Goal: Transaction & Acquisition: Purchase product/service

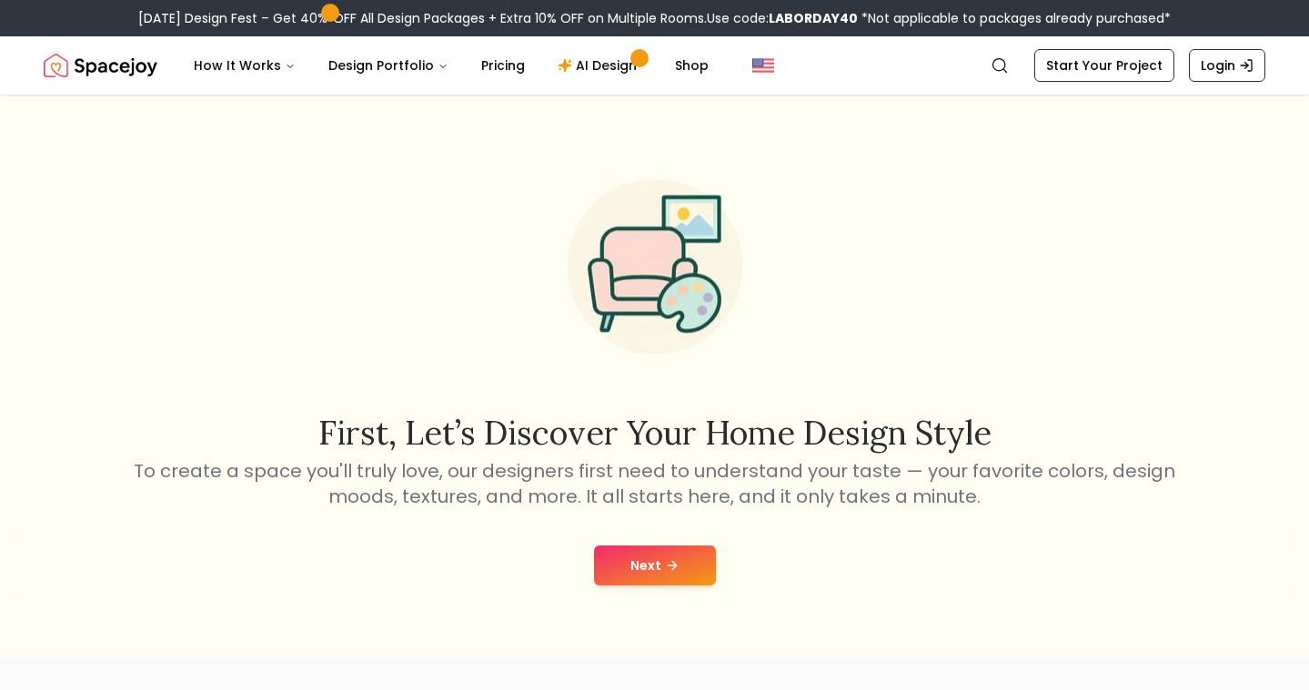
click at [682, 573] on button "Next" at bounding box center [655, 566] width 122 height 40
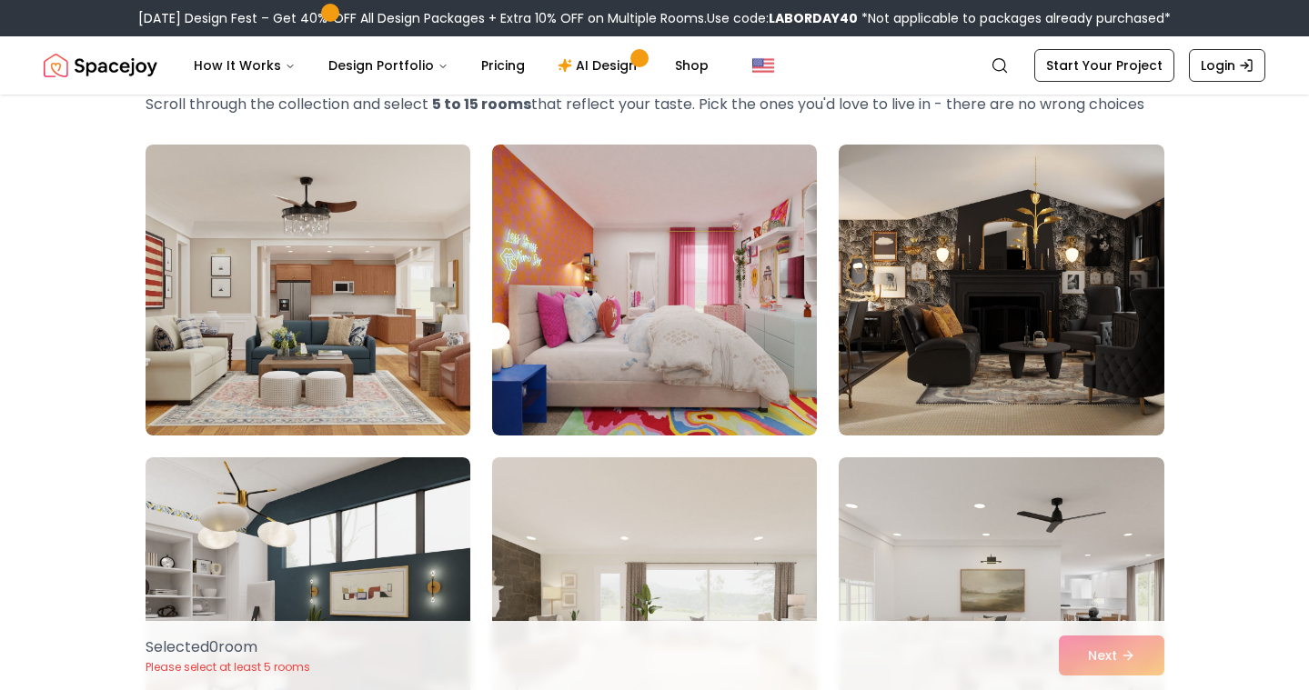
scroll to position [113, 0]
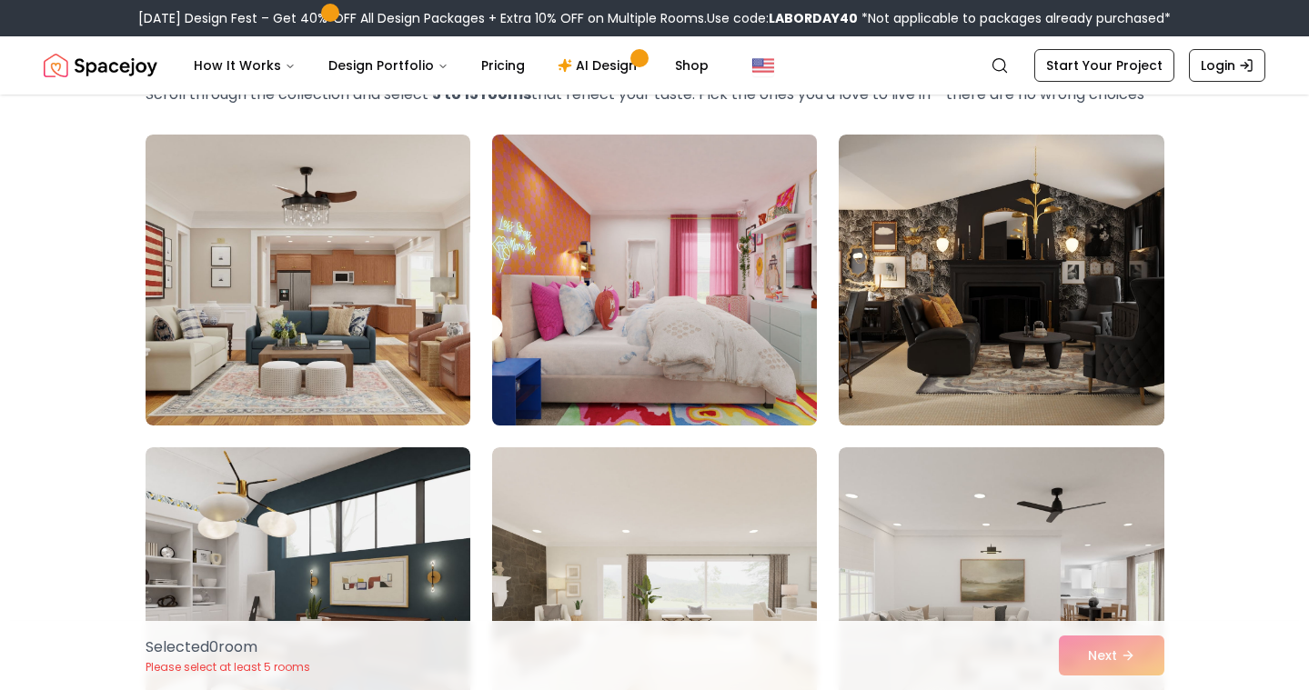
click at [625, 281] on img at bounding box center [654, 280] width 341 height 306
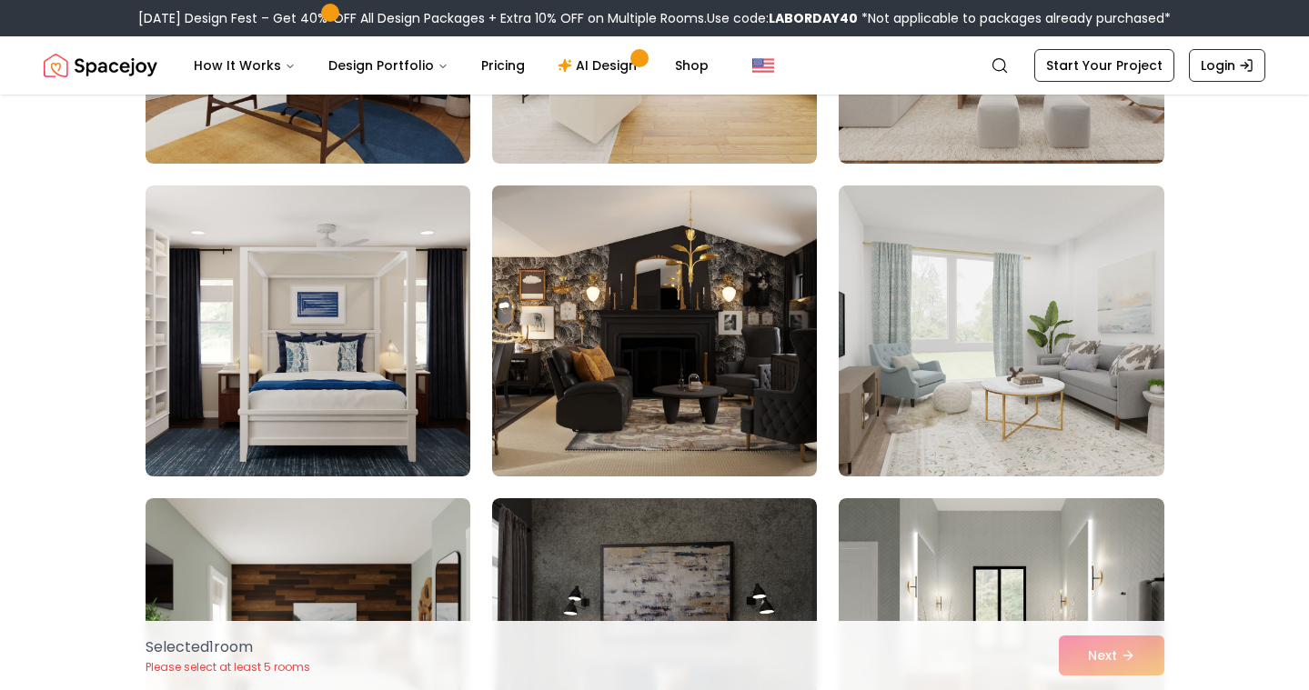
scroll to position [689, 0]
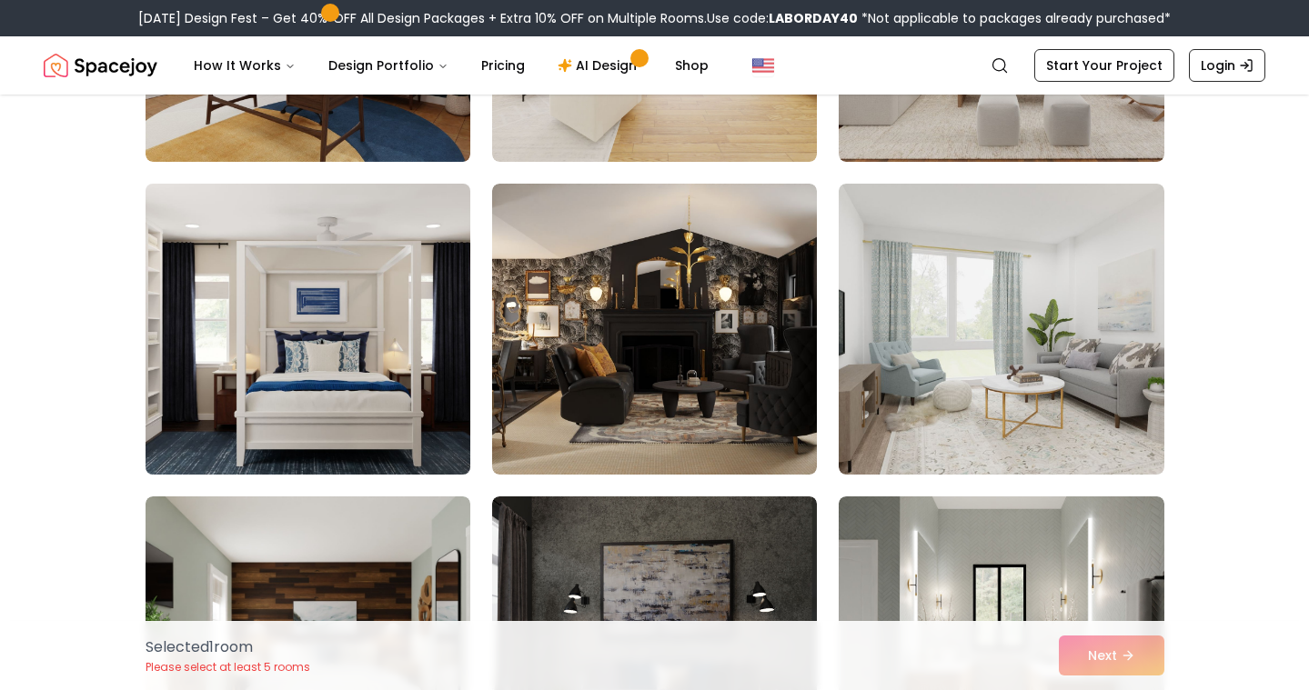
click at [371, 369] on img at bounding box center [307, 329] width 341 height 306
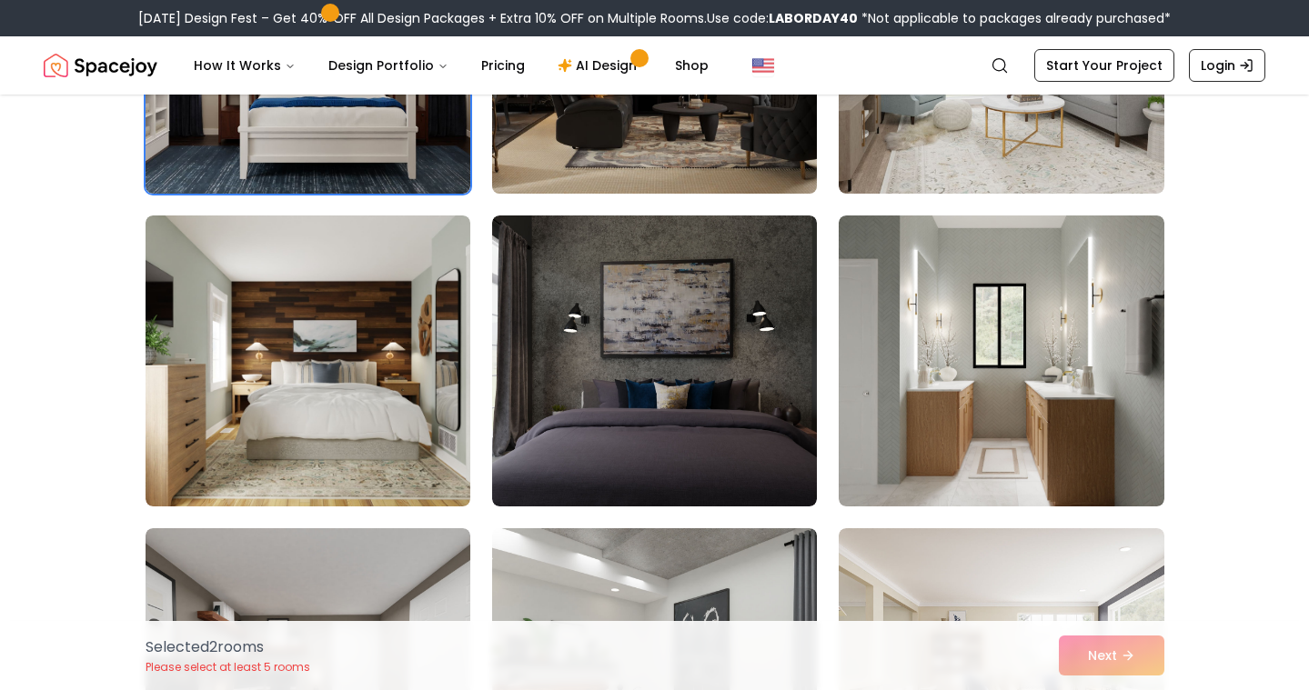
scroll to position [1067, 0]
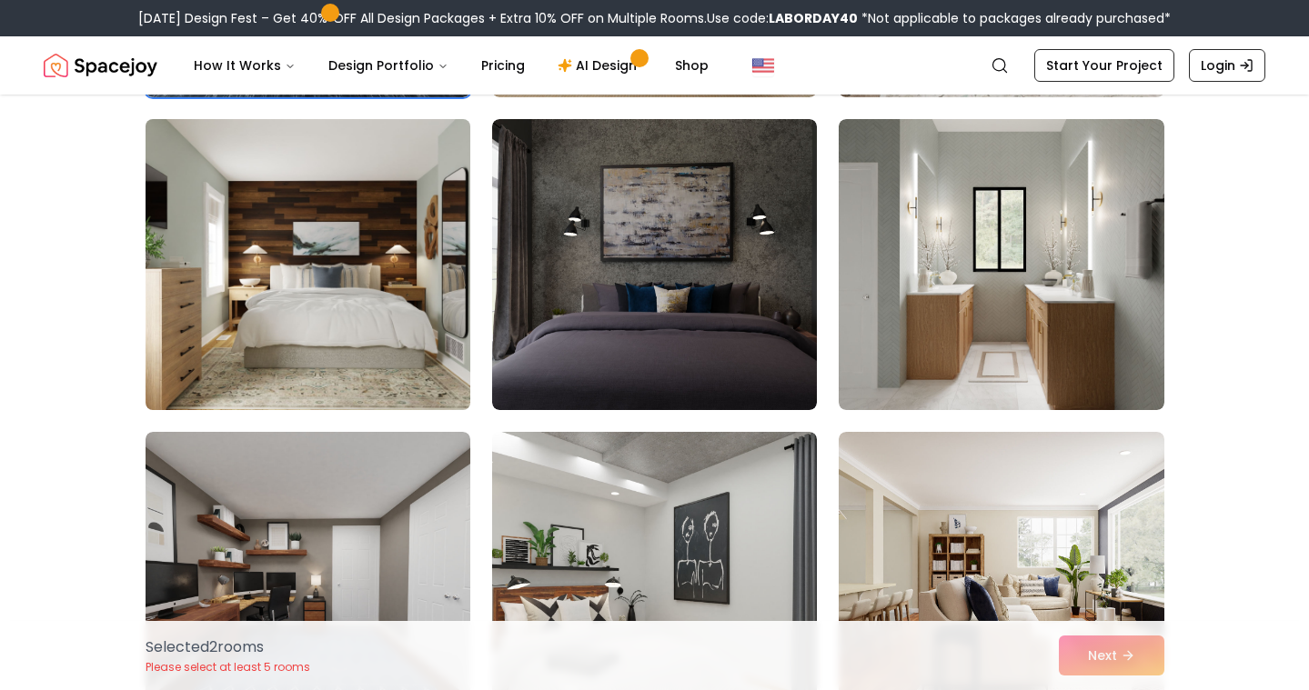
click at [375, 238] on img at bounding box center [307, 265] width 341 height 306
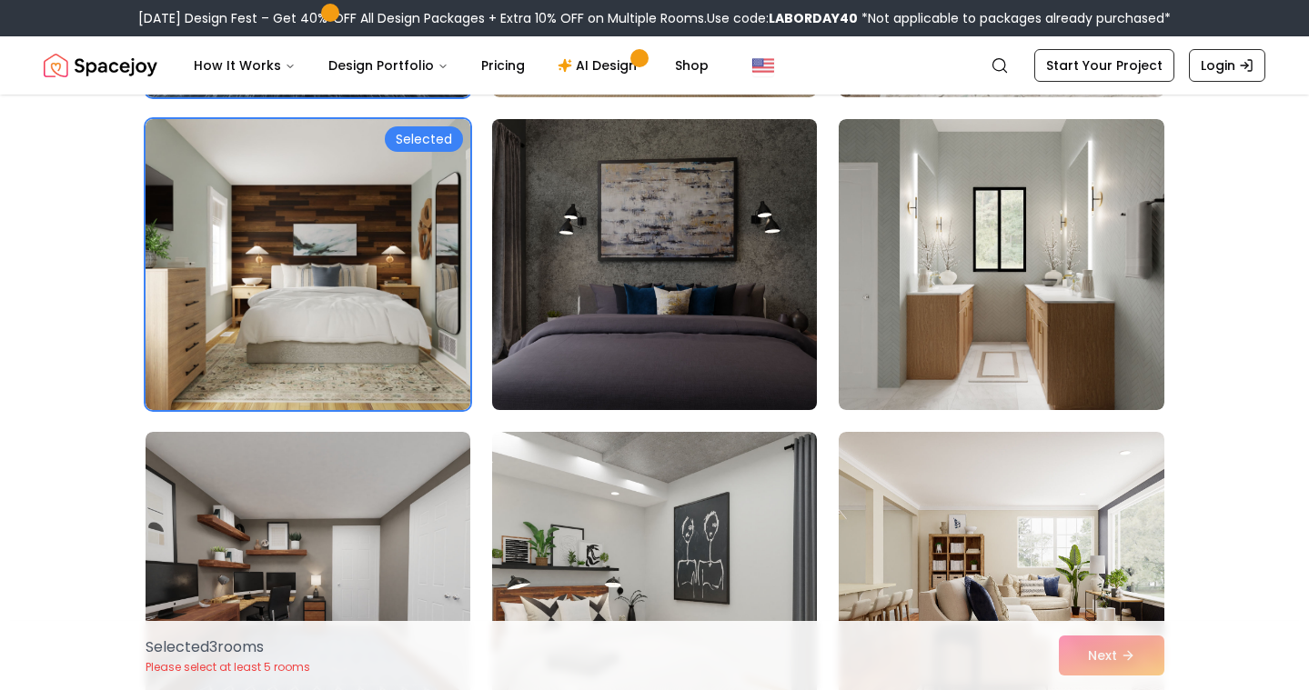
click at [611, 272] on img at bounding box center [654, 265] width 341 height 306
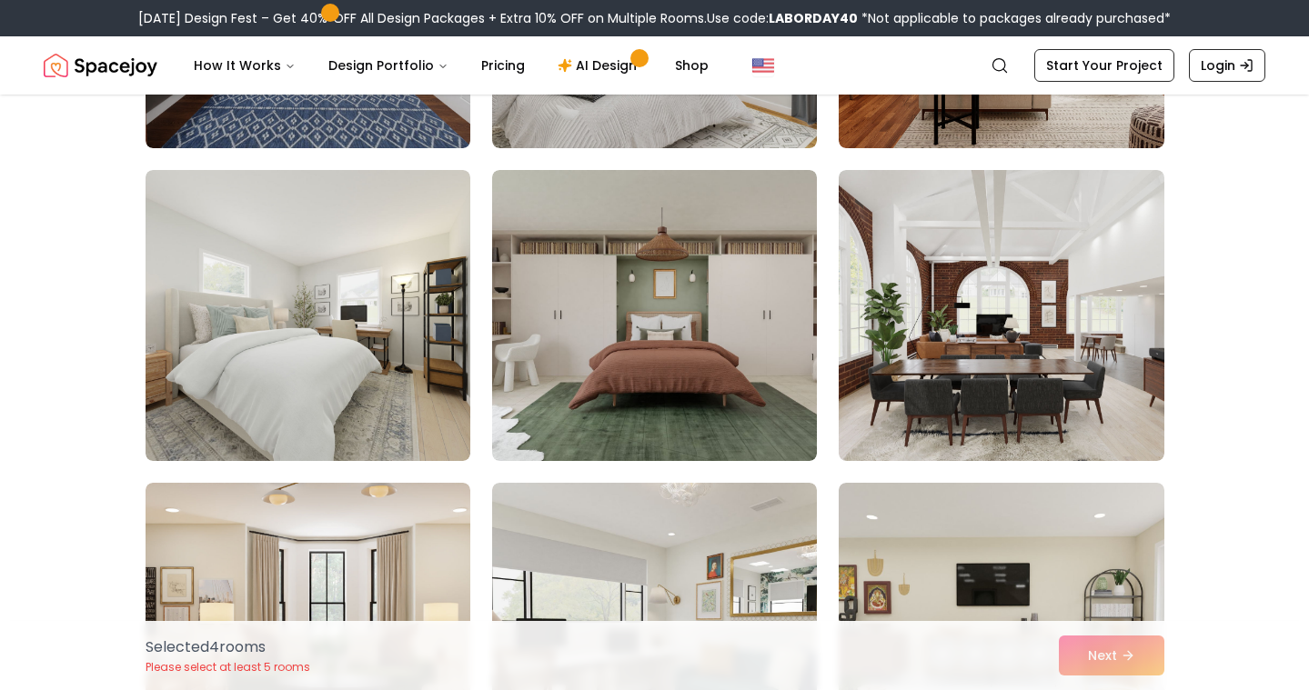
scroll to position [1660, 0]
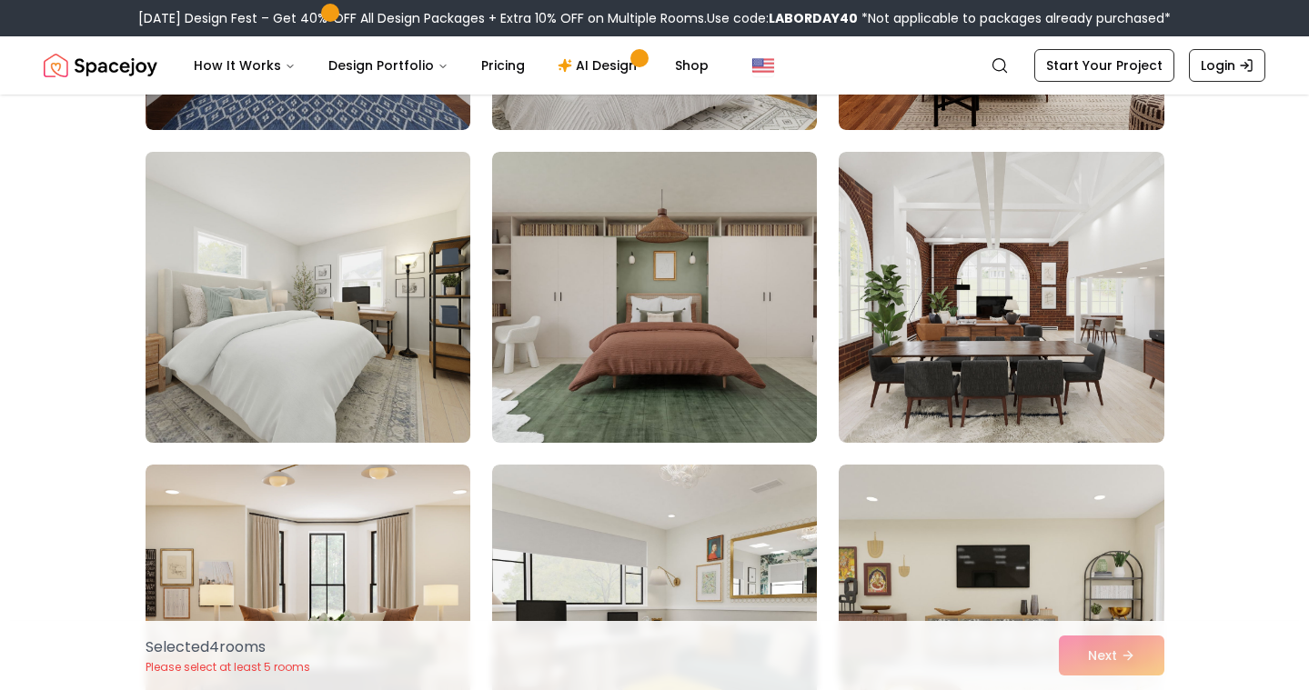
click at [388, 298] on img at bounding box center [307, 298] width 341 height 306
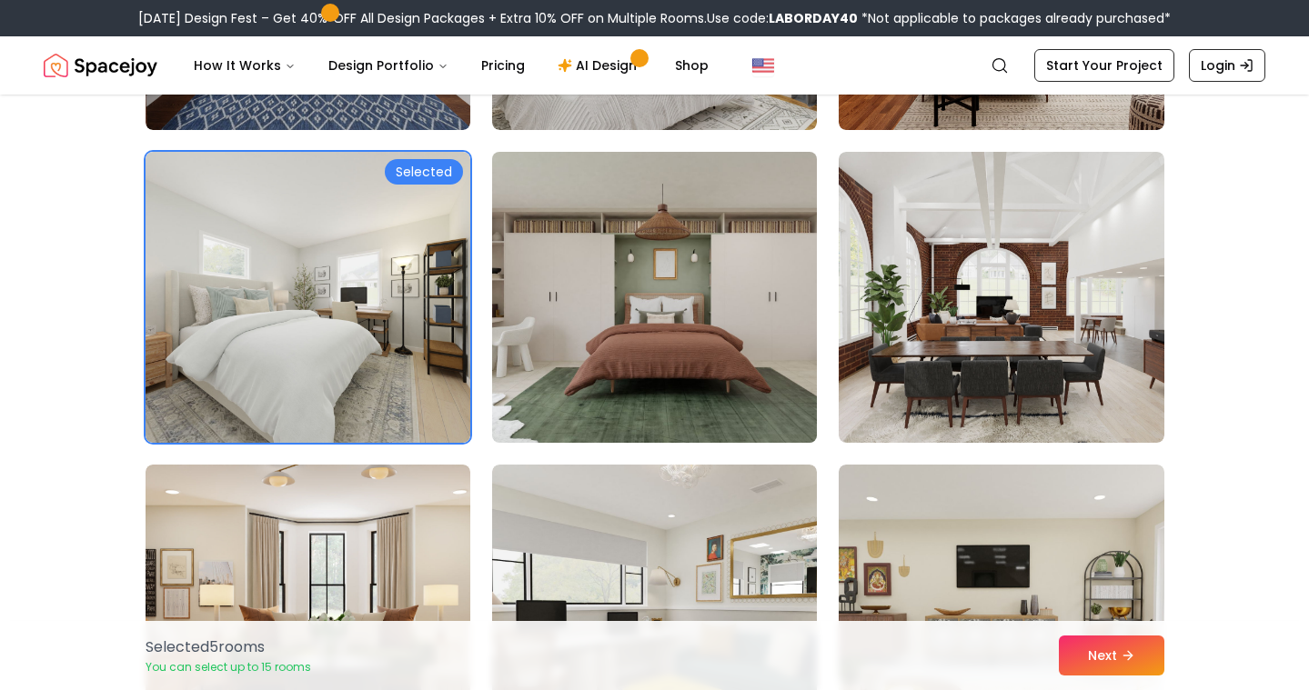
click at [598, 334] on img at bounding box center [654, 298] width 341 height 306
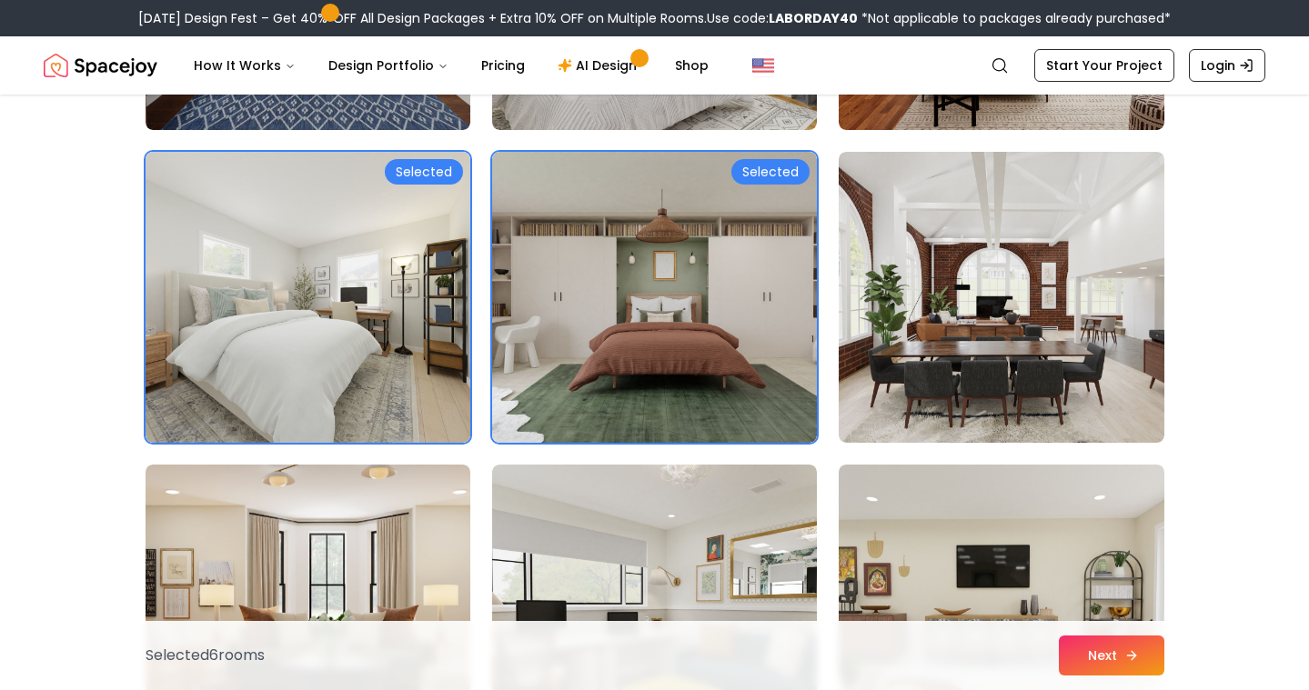
click at [1125, 657] on icon at bounding box center [1131, 656] width 15 height 15
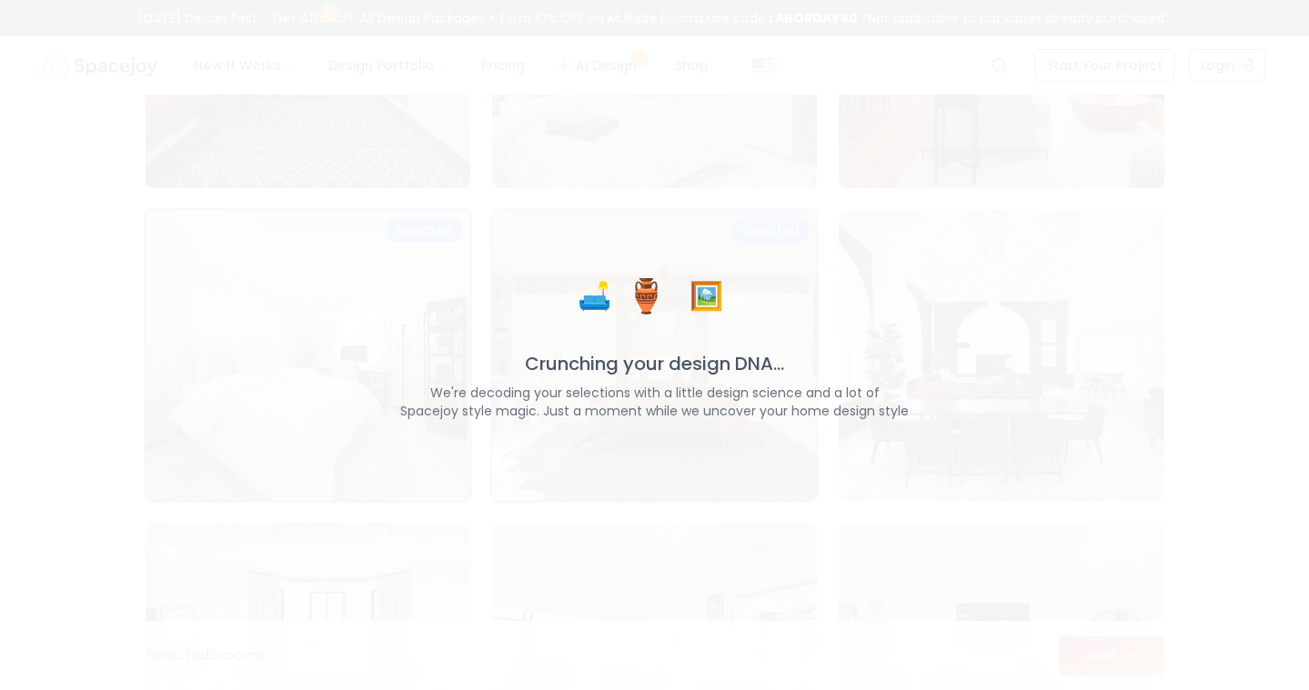
scroll to position [1718, 0]
click at [650, 294] on span "🏺" at bounding box center [646, 296] width 41 height 36
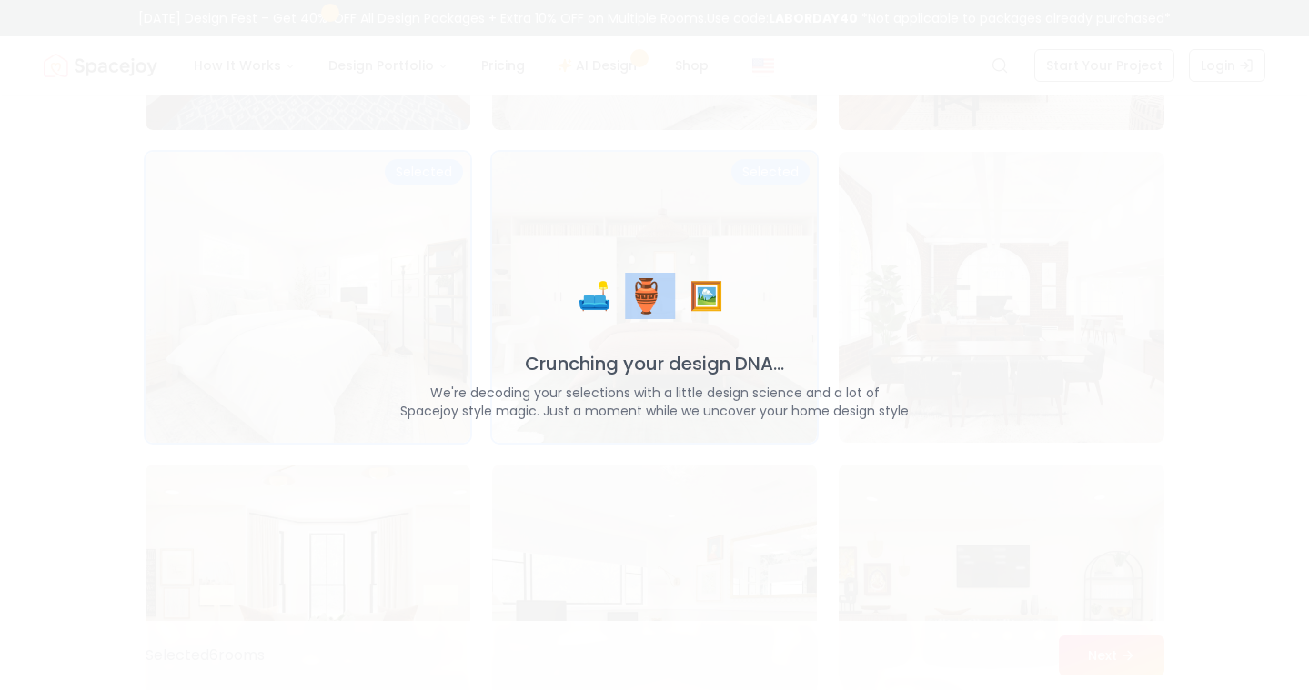
click at [650, 294] on span "🏺" at bounding box center [646, 296] width 41 height 36
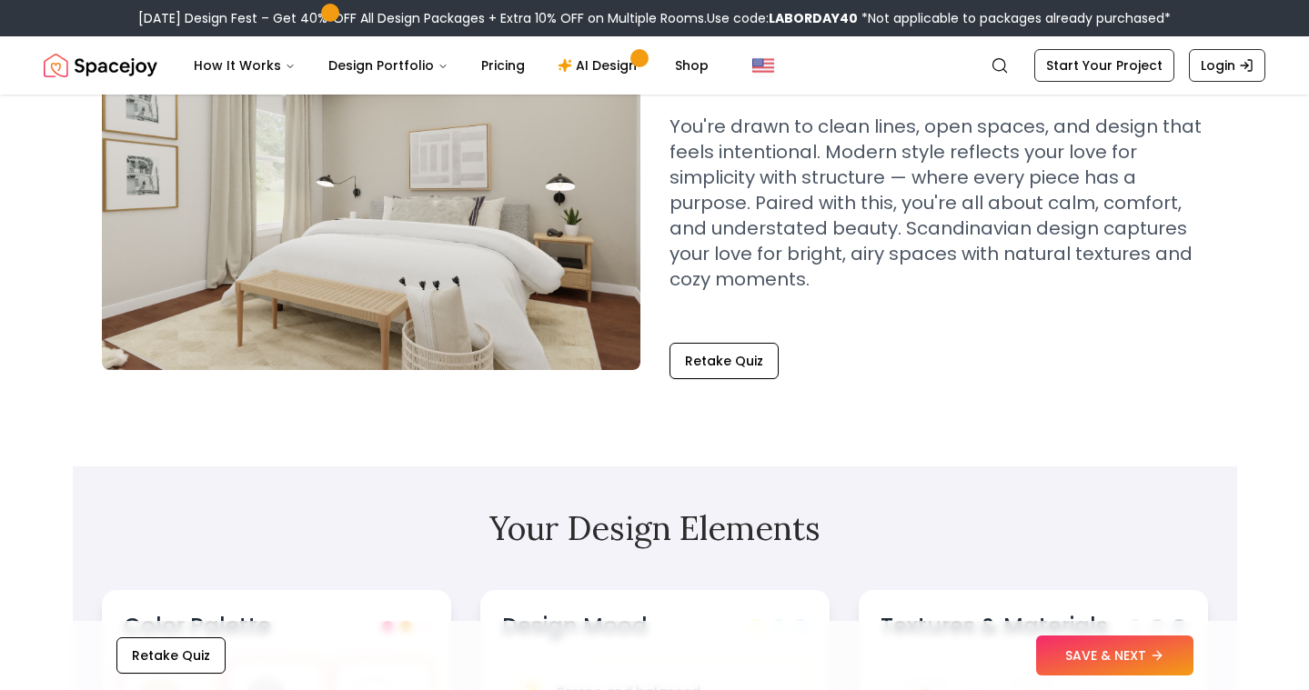
scroll to position [227, 0]
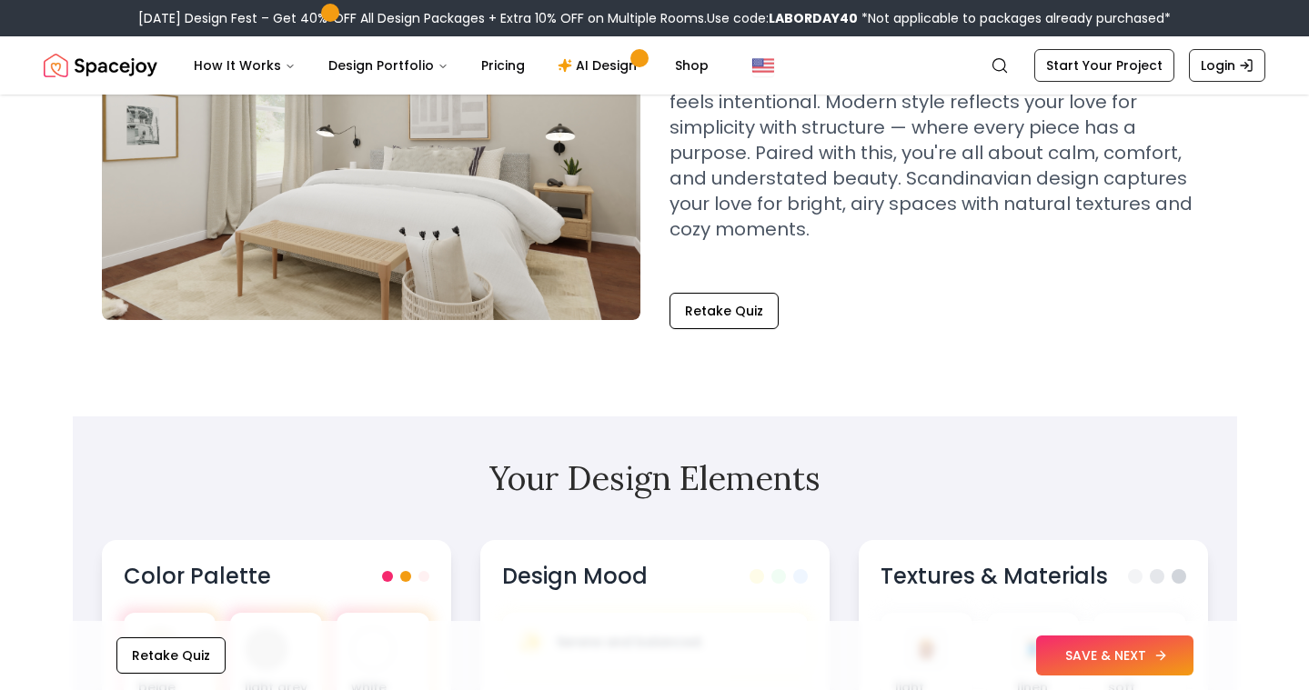
click at [1153, 665] on button "SAVE & NEXT" at bounding box center [1114, 656] width 157 height 40
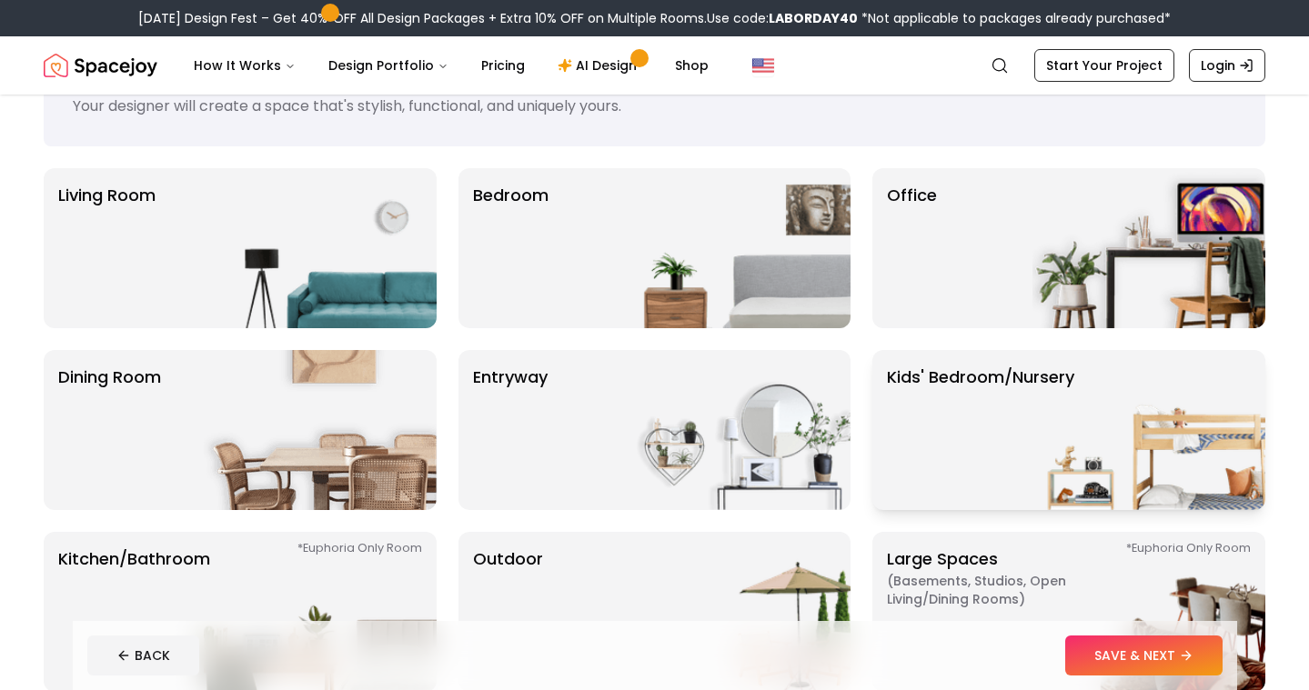
scroll to position [101, 0]
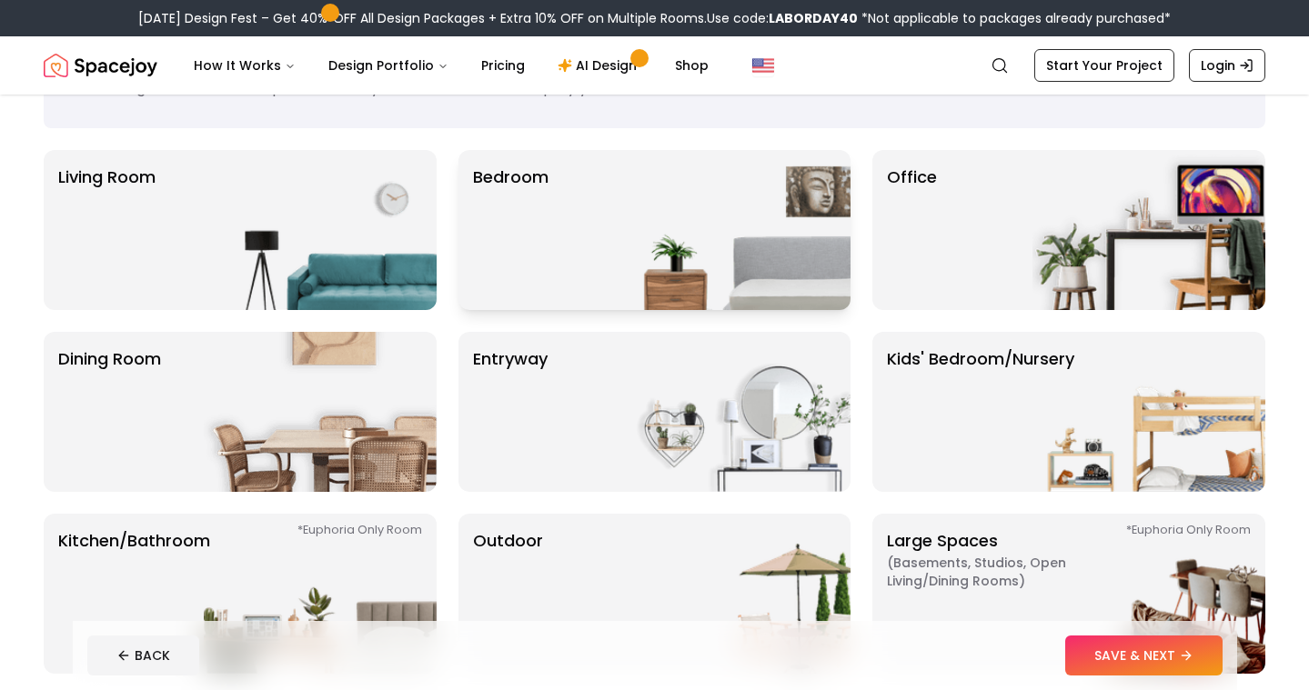
click at [678, 244] on img at bounding box center [734, 230] width 233 height 160
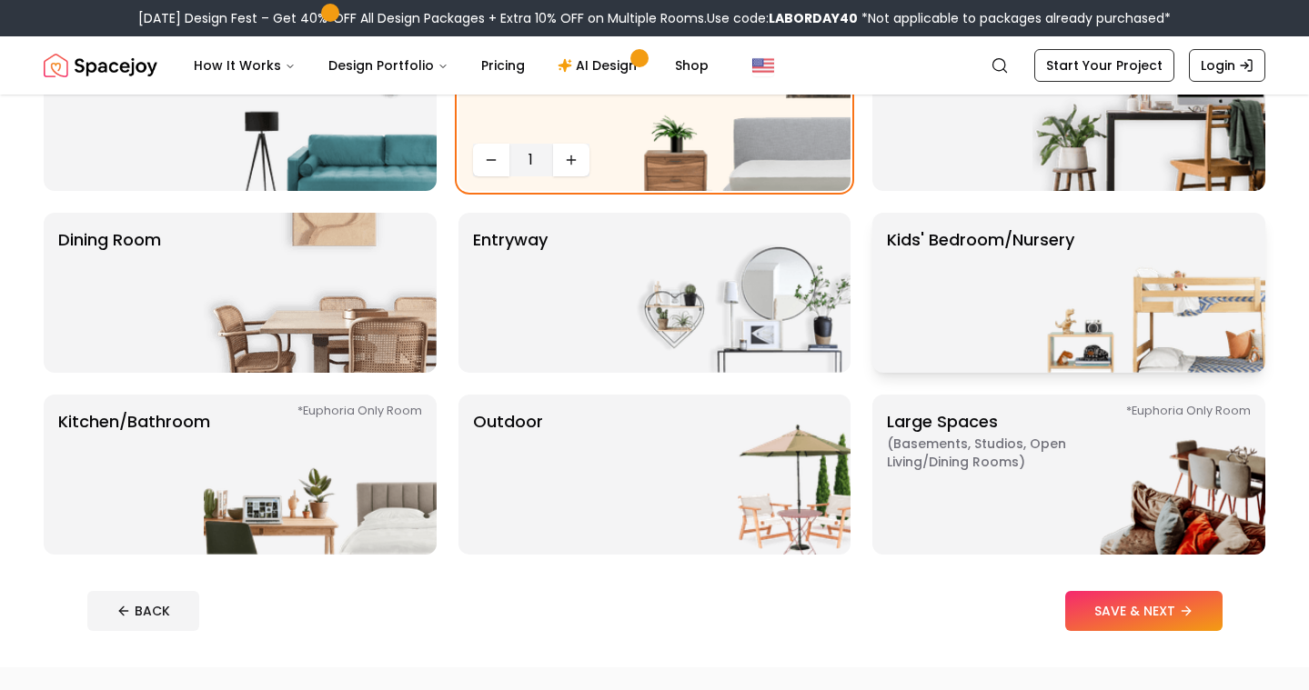
scroll to position [226, 0]
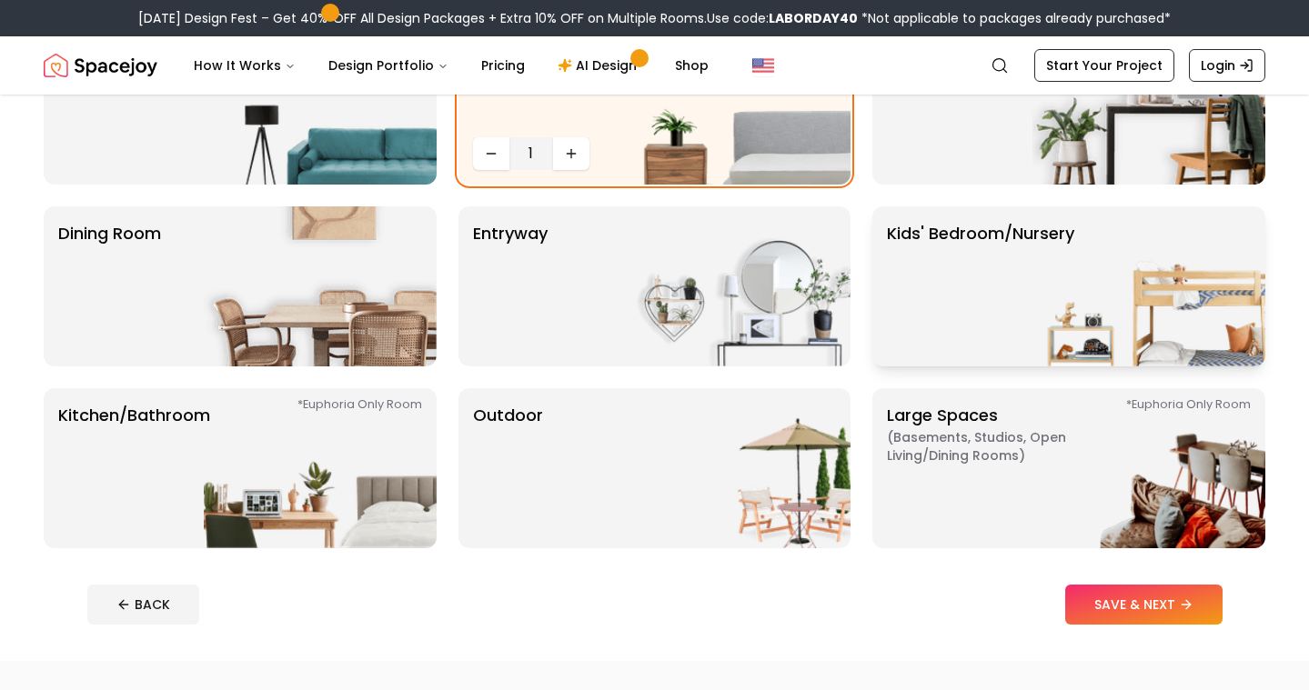
click at [907, 297] on p "Kids' Bedroom/Nursery" at bounding box center [980, 286] width 187 height 131
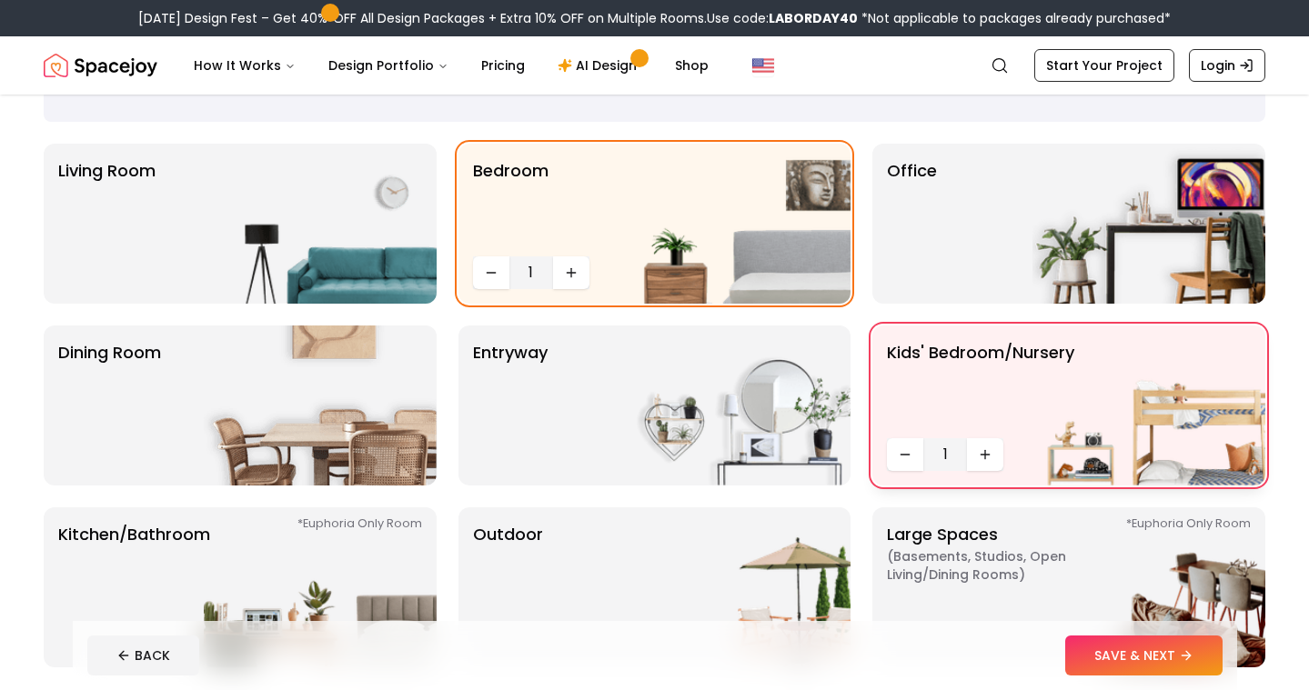
scroll to position [105, 0]
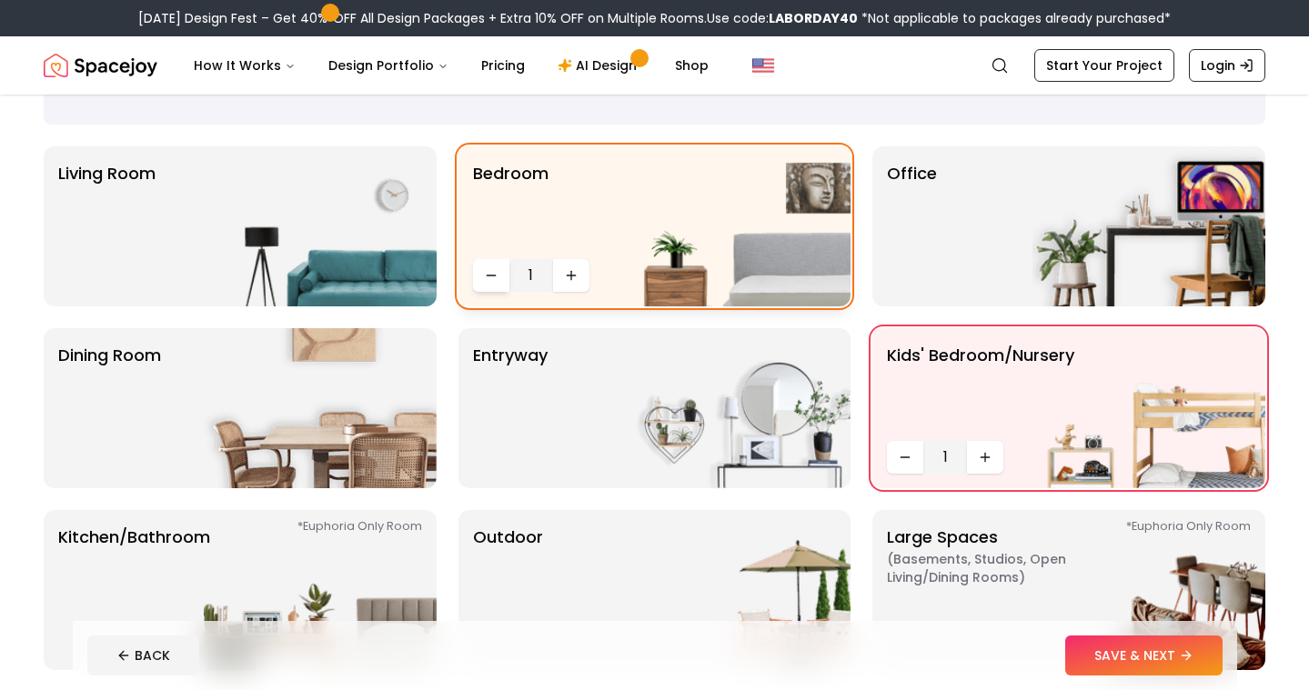
click at [493, 272] on icon "Decrease quantity" at bounding box center [491, 275] width 15 height 15
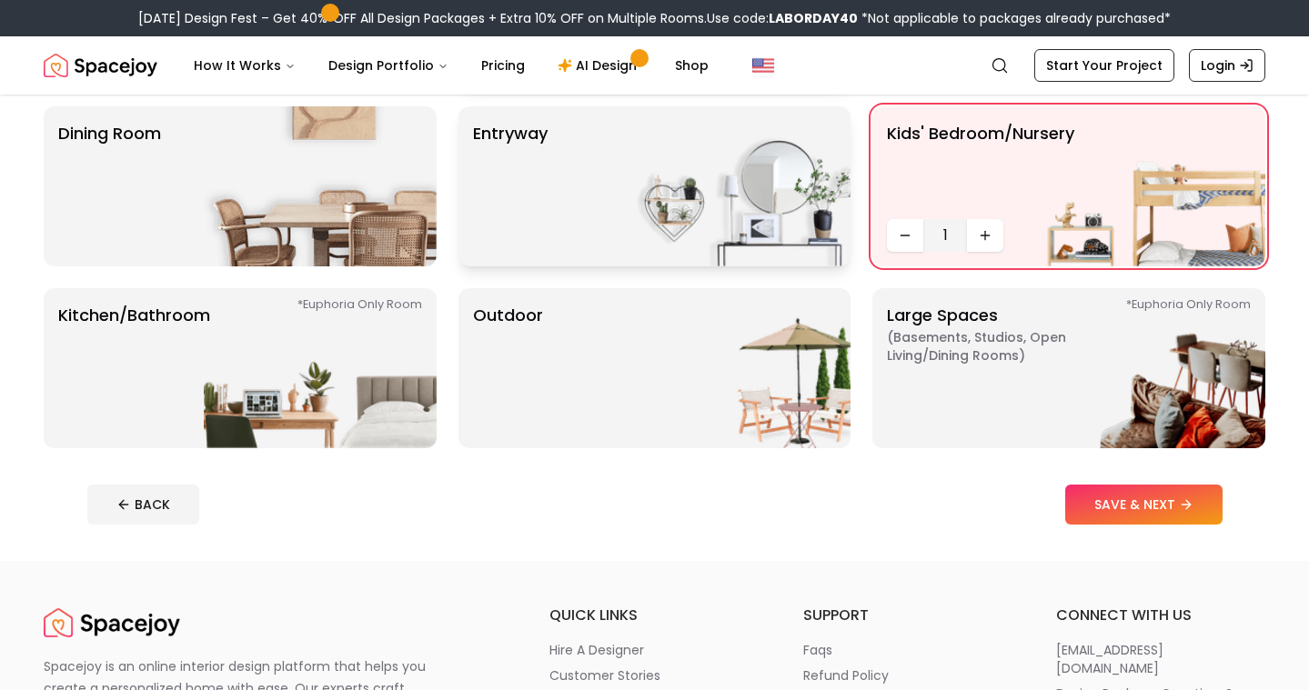
scroll to position [335, 0]
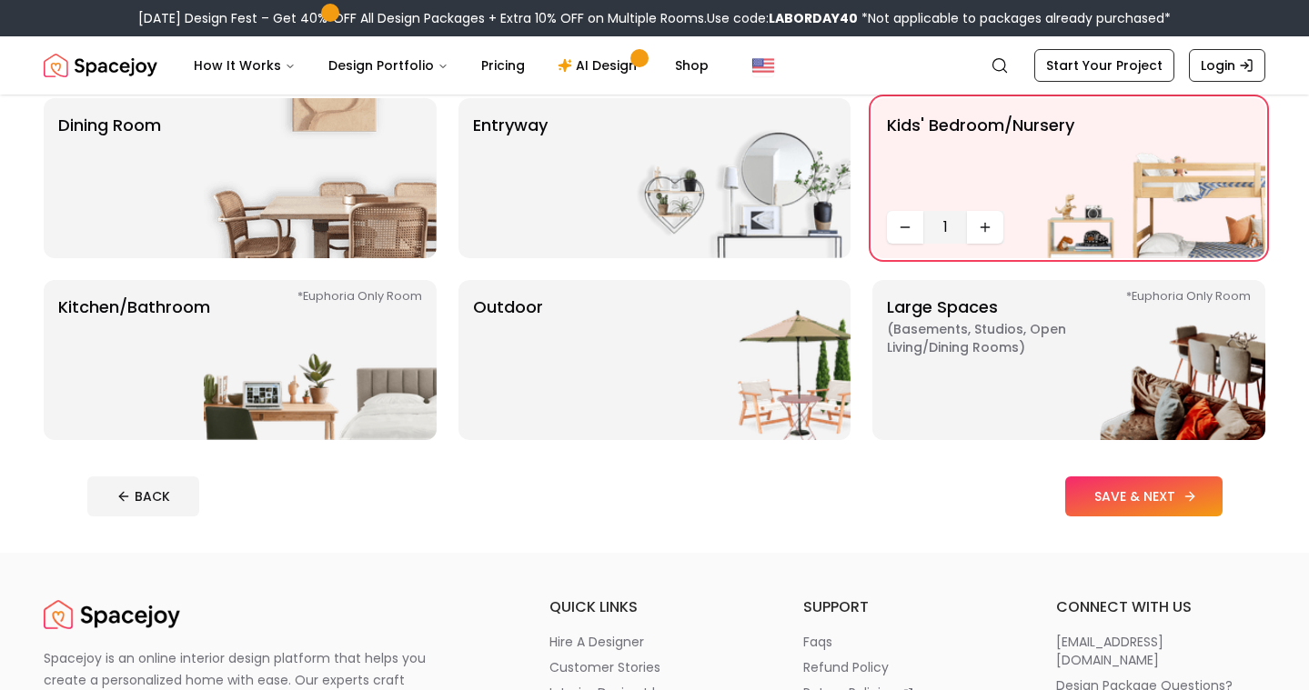
click at [1155, 498] on button "SAVE & NEXT" at bounding box center [1143, 497] width 157 height 40
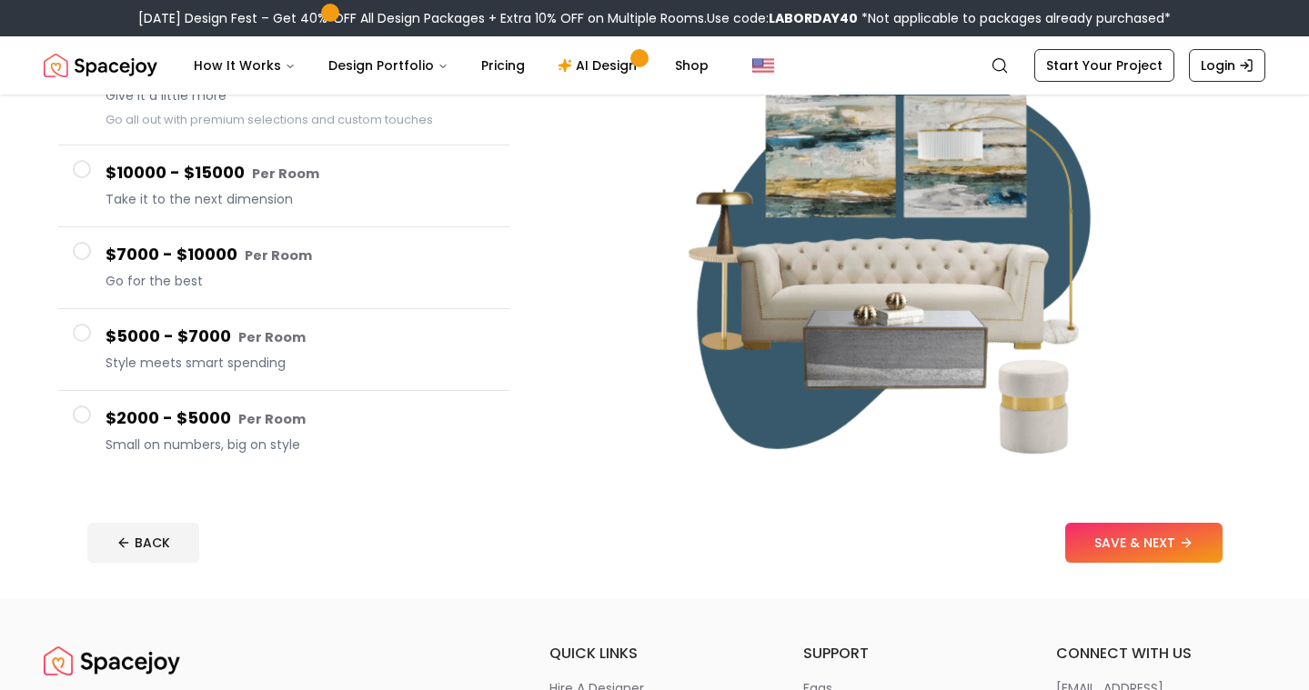
scroll to position [234, 0]
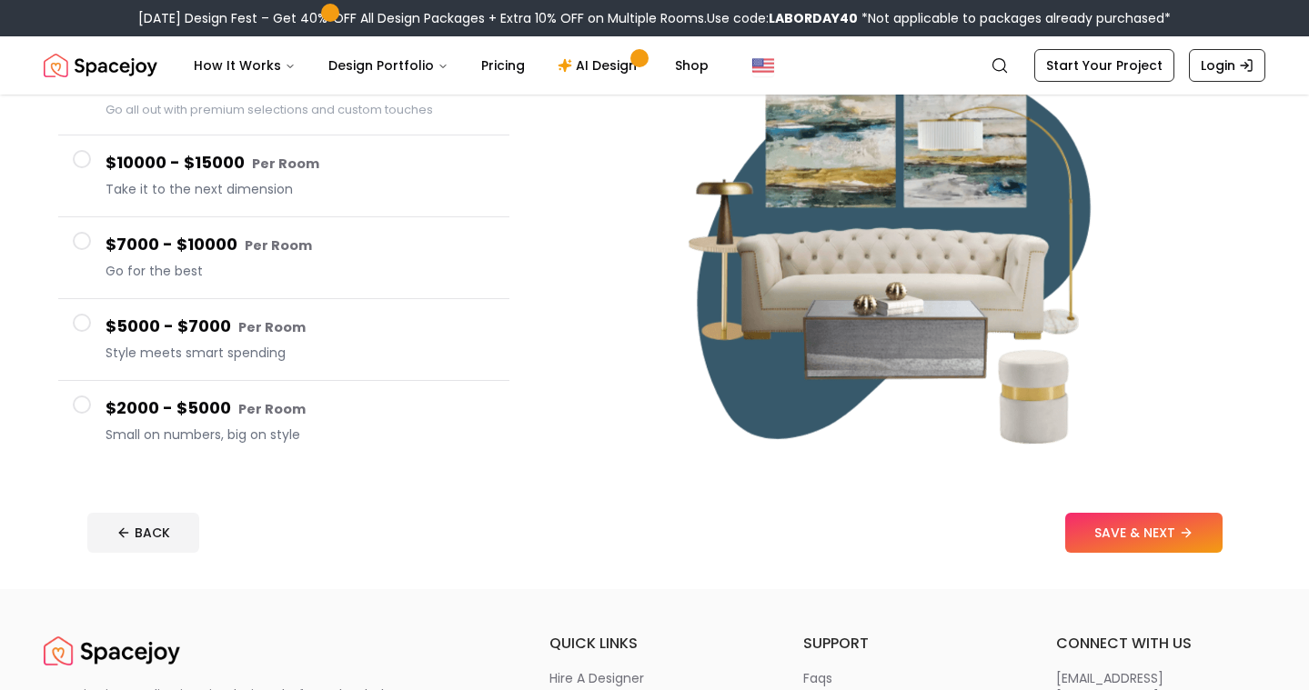
click at [78, 412] on span at bounding box center [82, 405] width 18 height 18
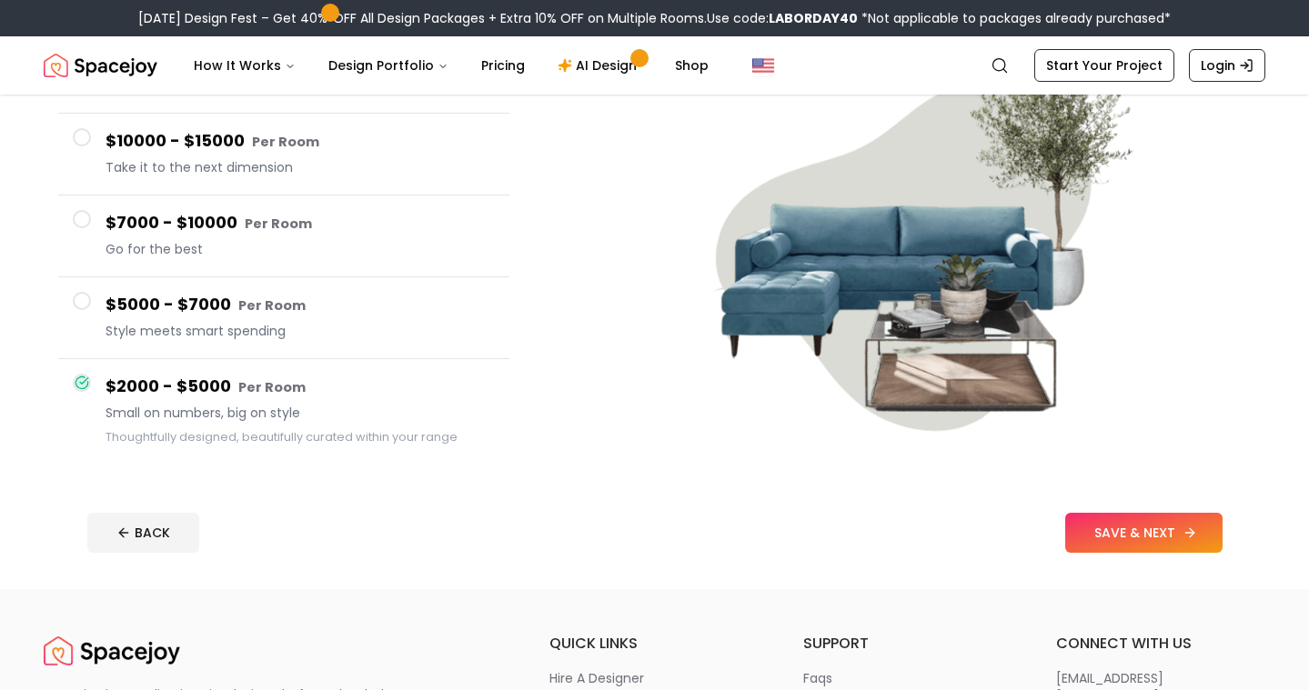
click at [1163, 552] on button "SAVE & NEXT" at bounding box center [1143, 533] width 157 height 40
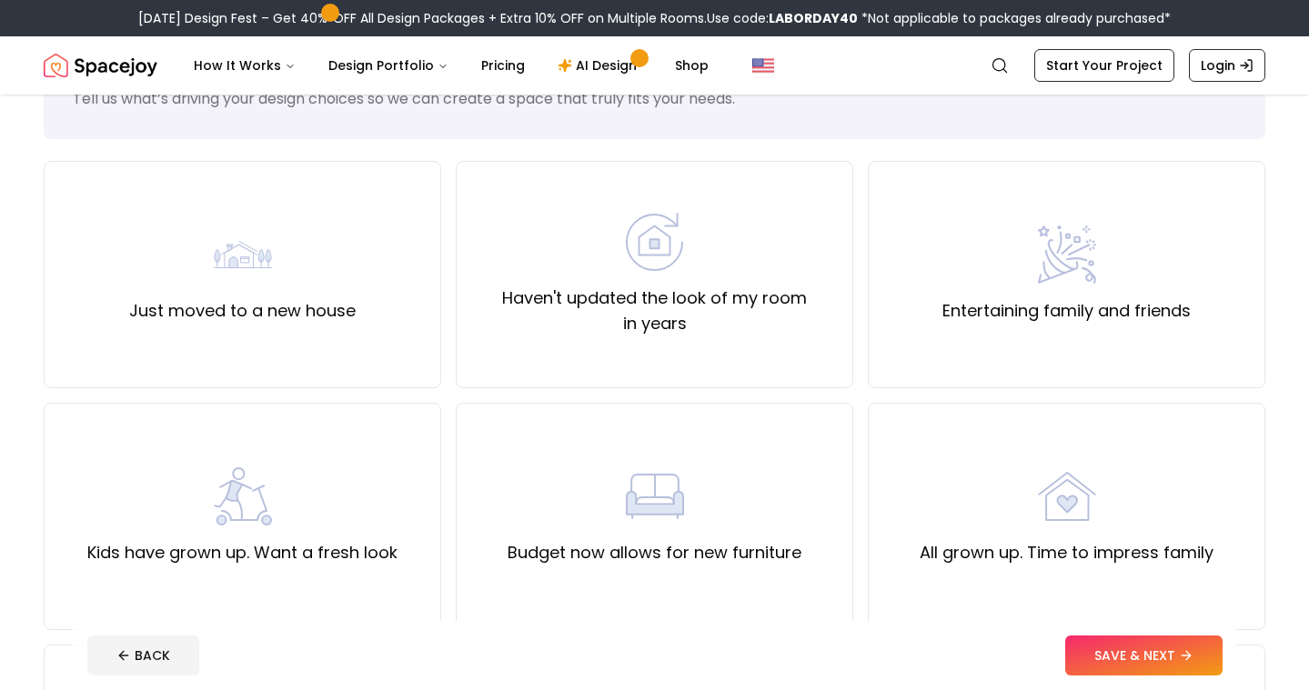
scroll to position [100, 0]
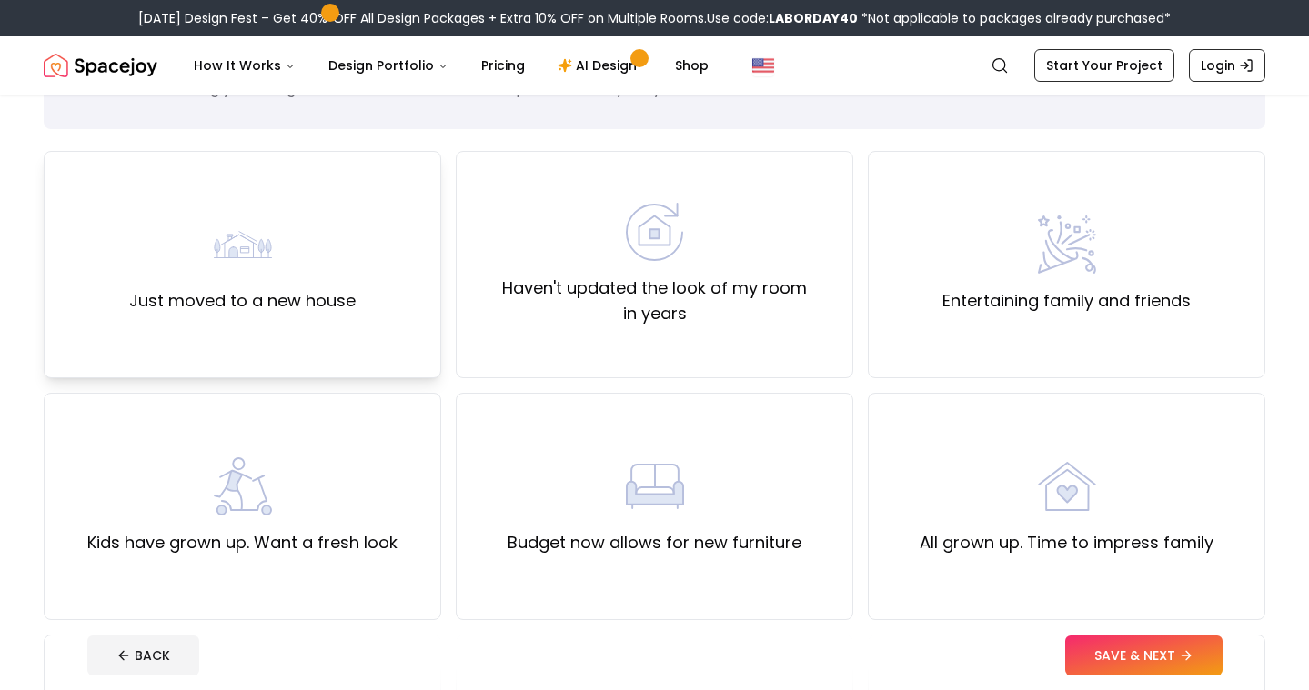
click at [367, 251] on div "Just moved to a new house" at bounding box center [242, 264] width 397 height 227
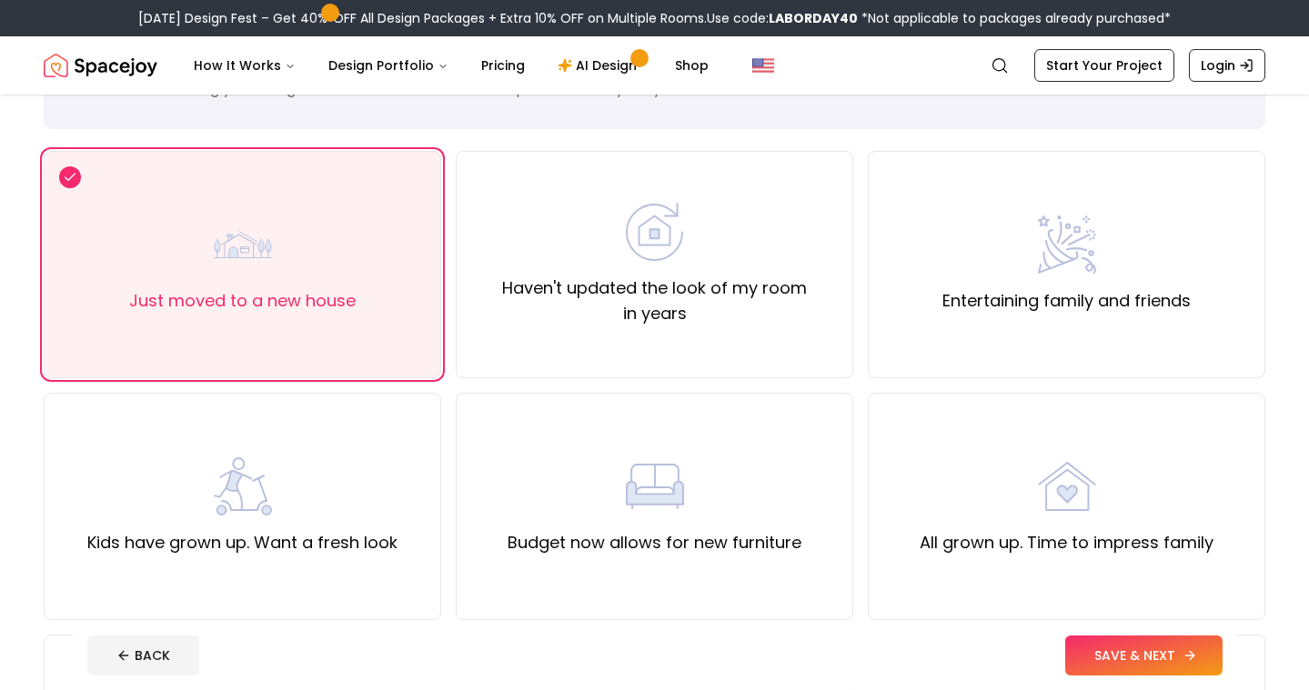
click at [1167, 662] on button "SAVE & NEXT" at bounding box center [1143, 656] width 157 height 40
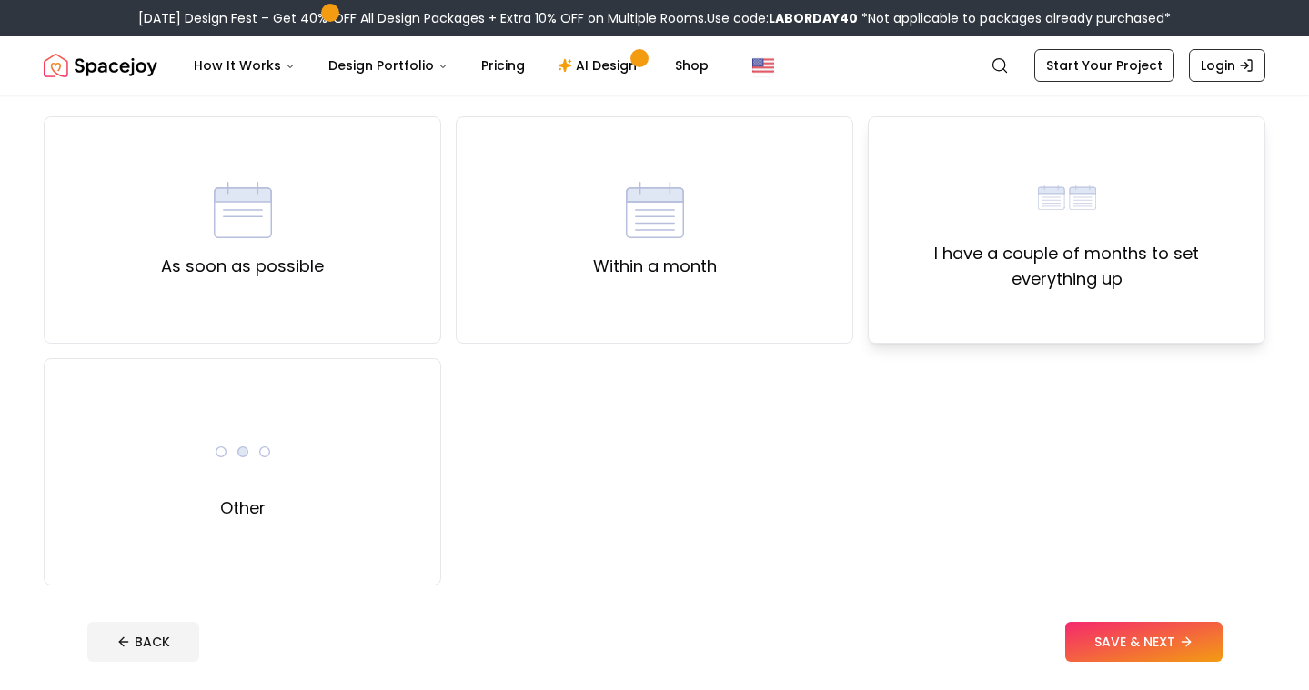
scroll to position [156, 0]
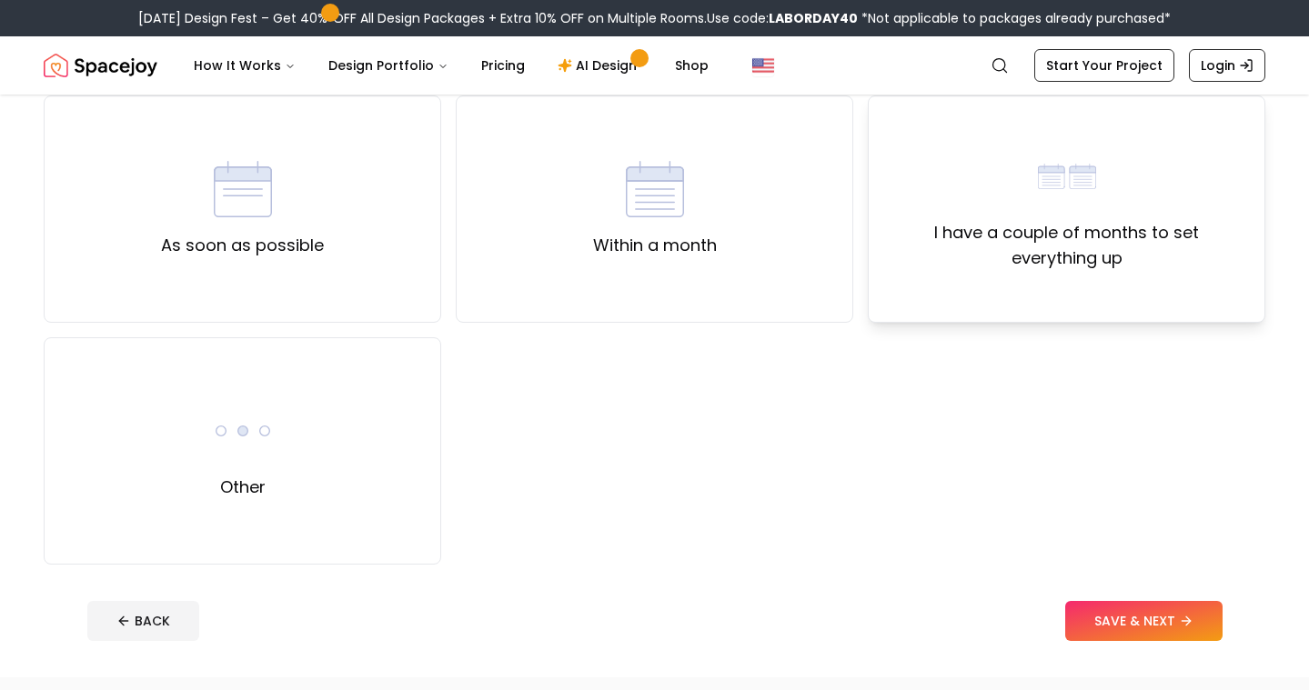
click at [964, 257] on label "I have a couple of months to set everything up" at bounding box center [1066, 245] width 367 height 51
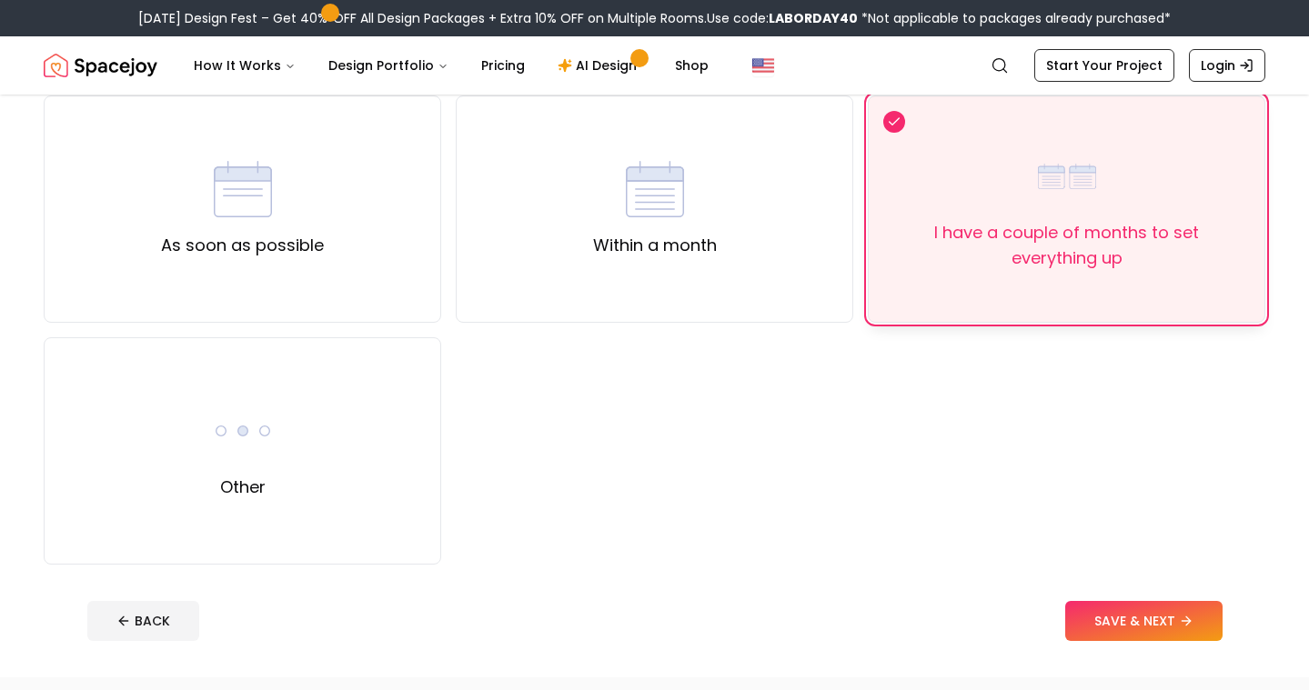
click at [996, 202] on div "I have a couple of months to set everything up" at bounding box center [1066, 209] width 367 height 124
click at [893, 126] on icon at bounding box center [894, 122] width 15 height 22
click at [1121, 628] on button "SAVE & NEXT" at bounding box center [1143, 621] width 157 height 40
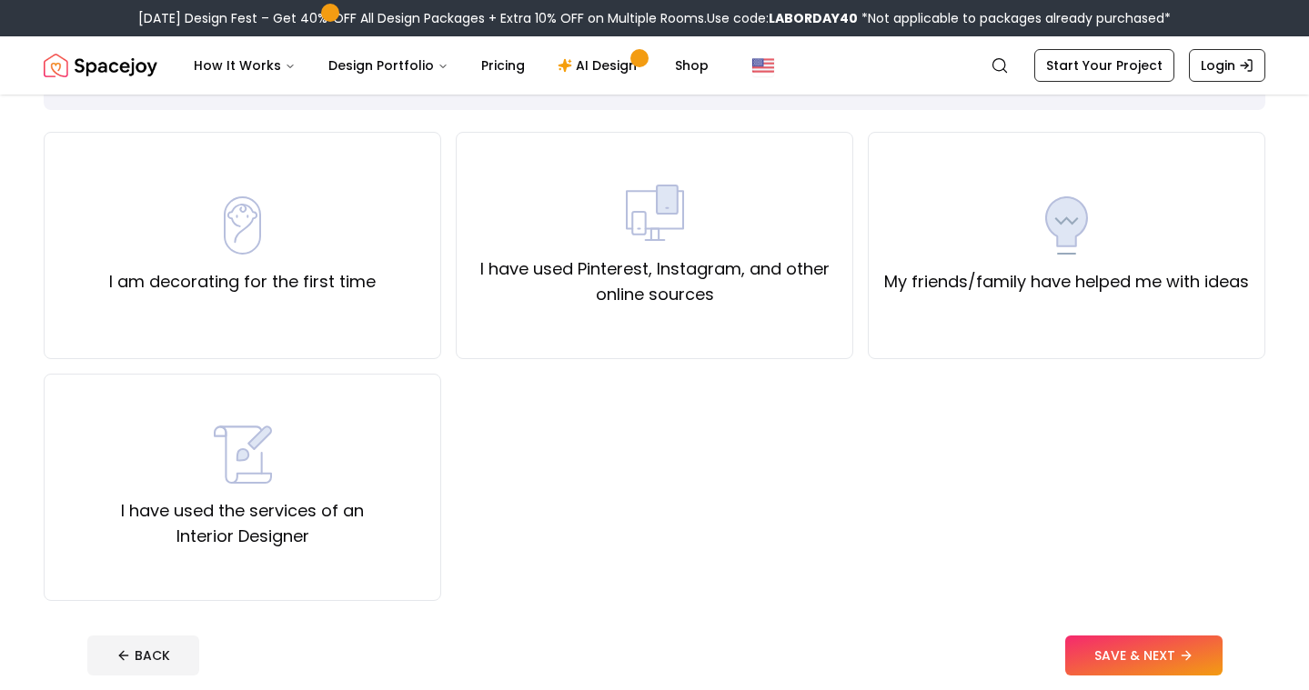
scroll to position [130, 0]
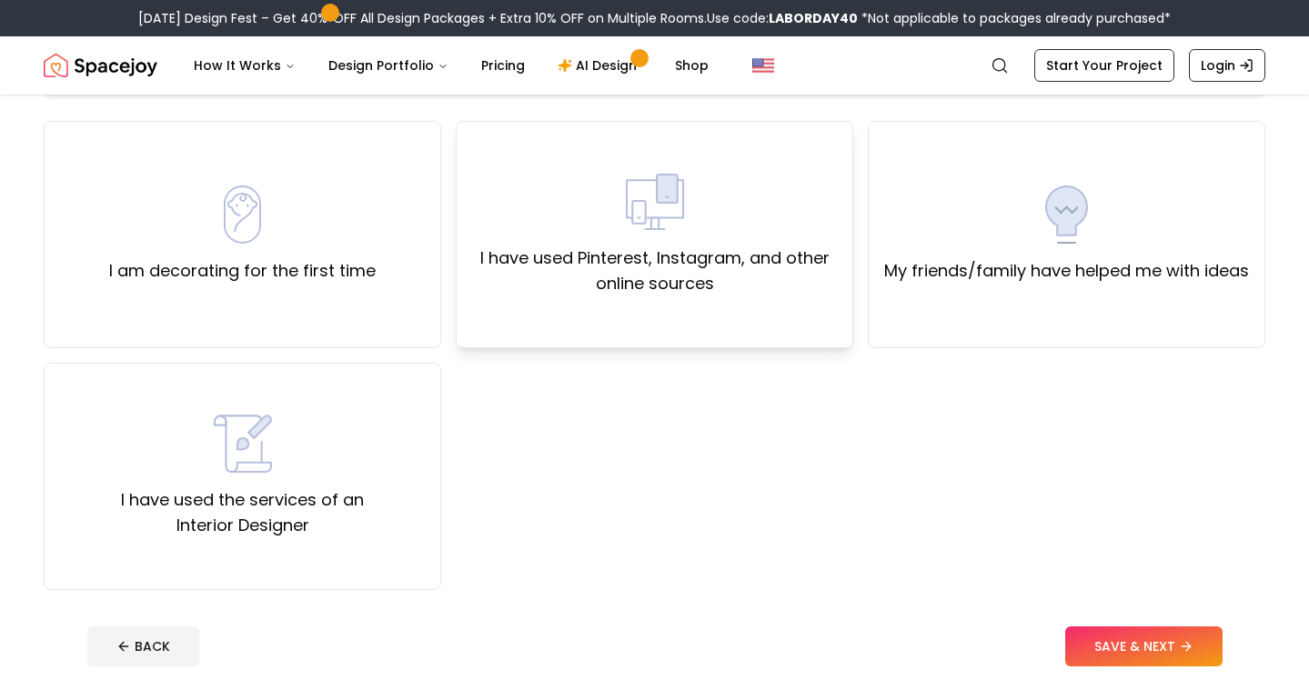
click at [749, 289] on label "I have used Pinterest, Instagram, and other online sources" at bounding box center [654, 271] width 367 height 51
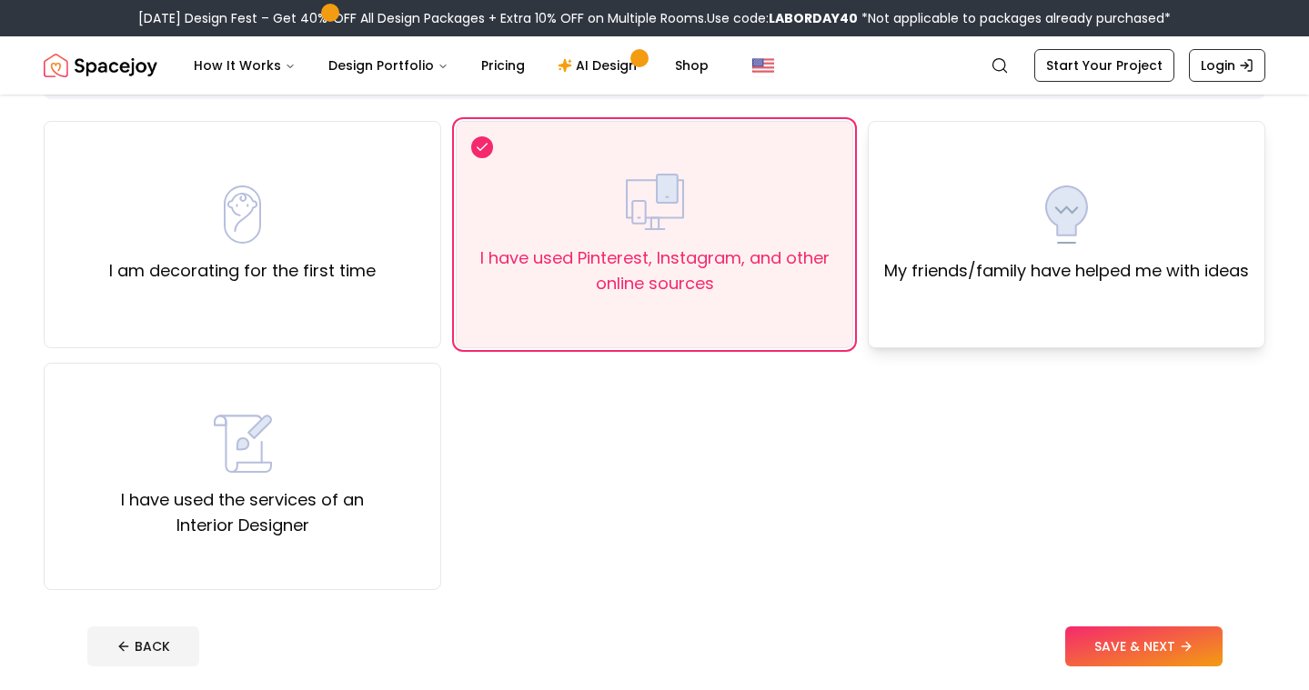
click at [1020, 282] on label "My friends/family have helped me with ideas" at bounding box center [1066, 270] width 365 height 25
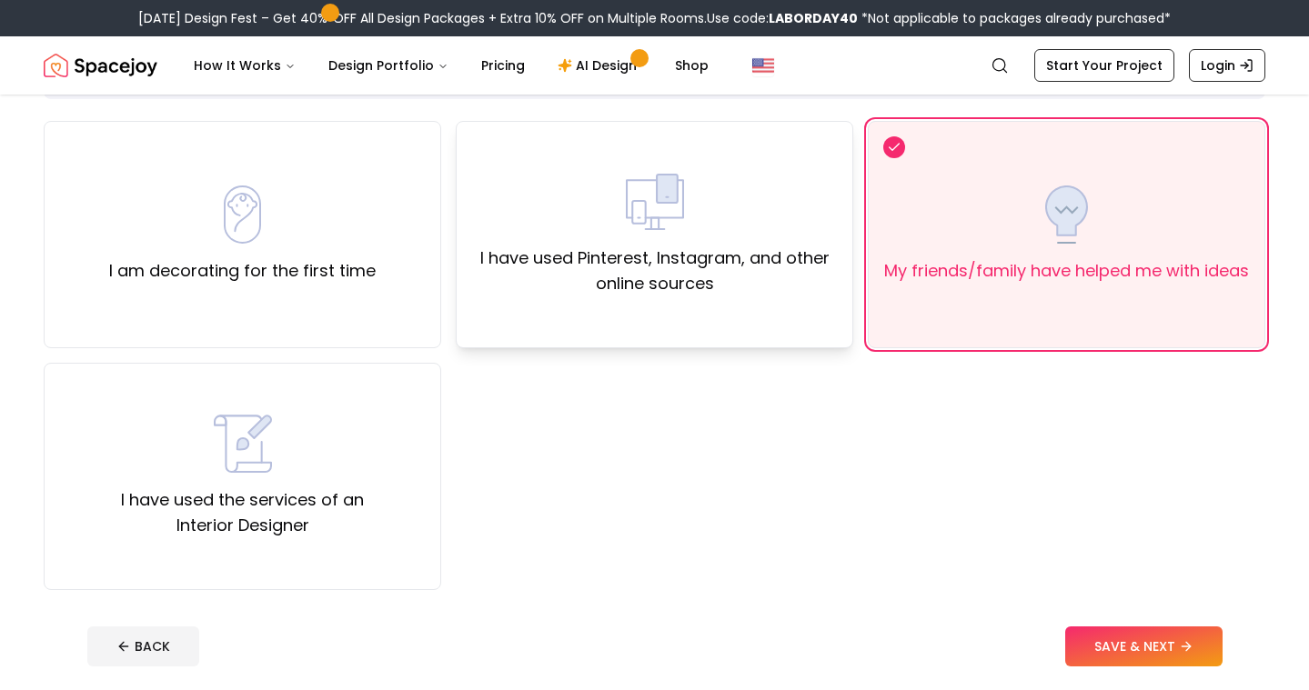
click at [812, 272] on label "I have used Pinterest, Instagram, and other online sources" at bounding box center [654, 271] width 367 height 51
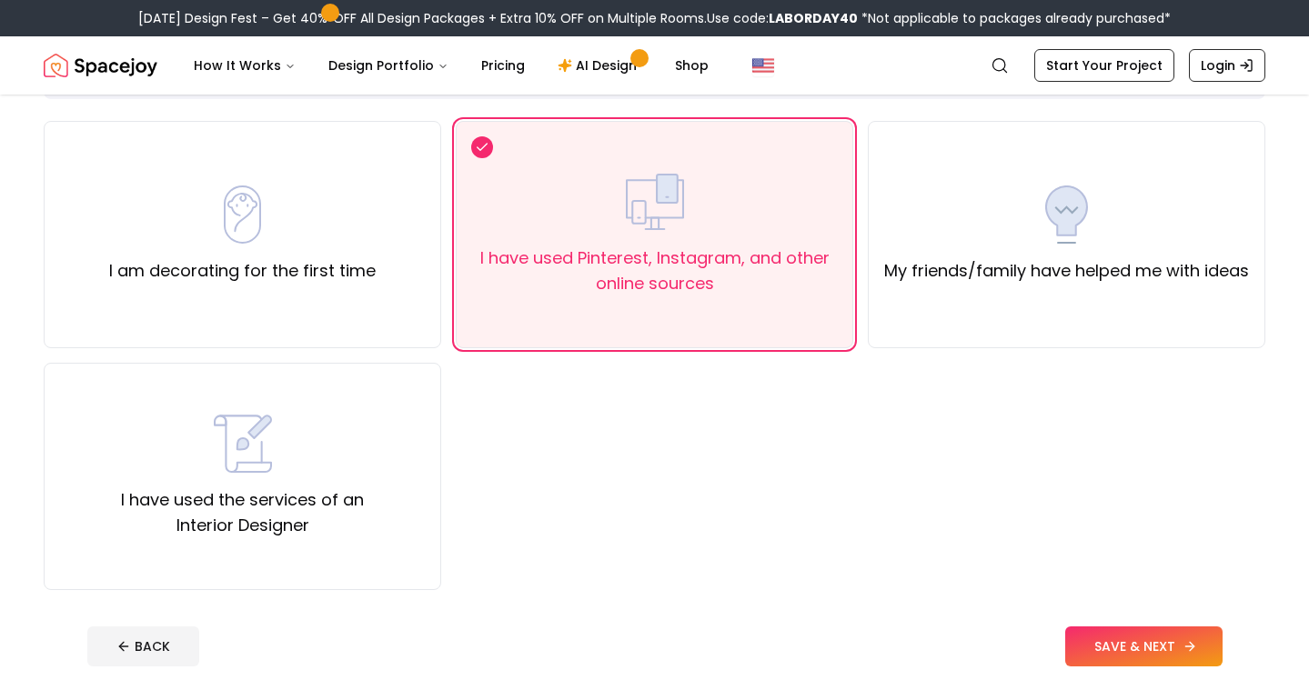
click at [1127, 643] on button "SAVE & NEXT" at bounding box center [1143, 647] width 157 height 40
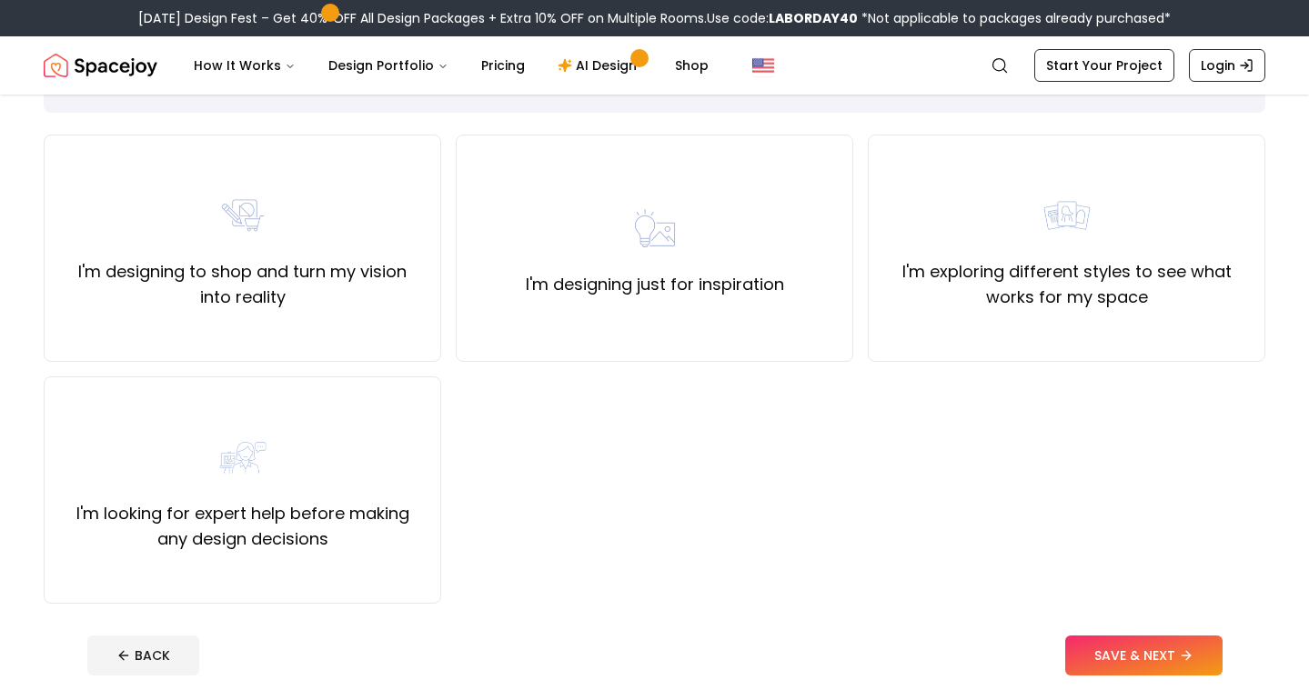
scroll to position [129, 0]
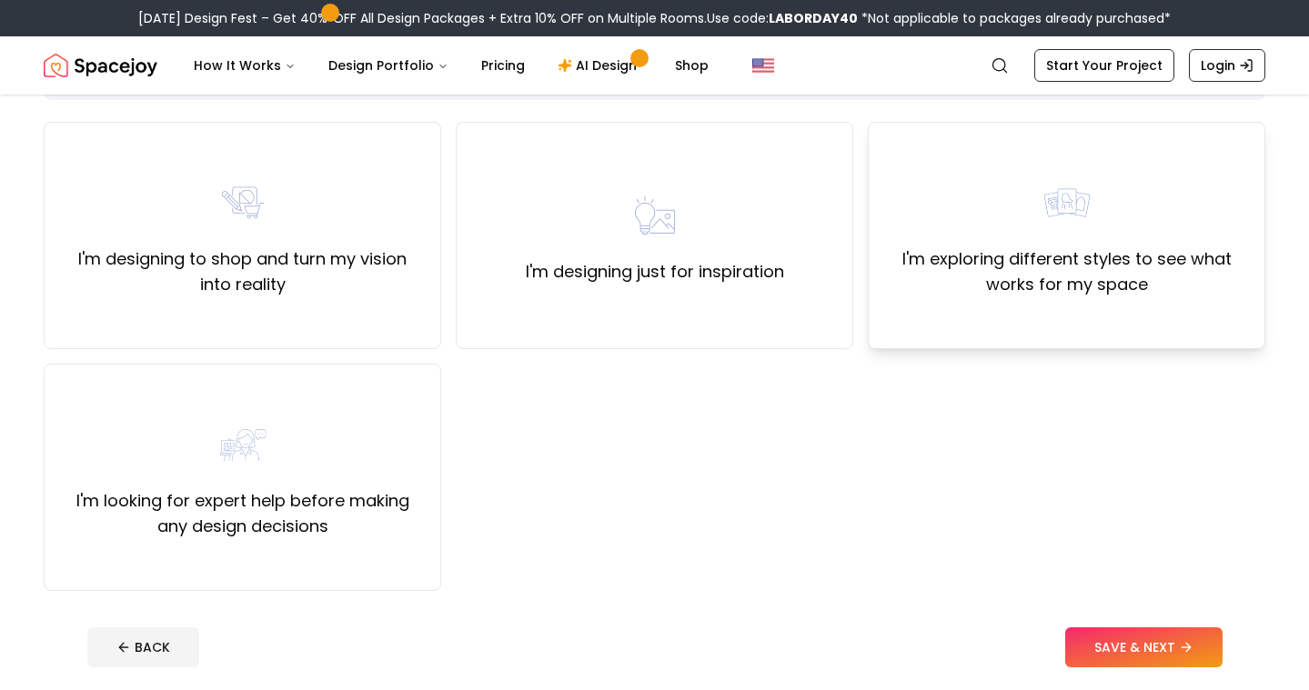
click at [889, 284] on label "I'm exploring different styles to see what works for my space" at bounding box center [1066, 271] width 367 height 51
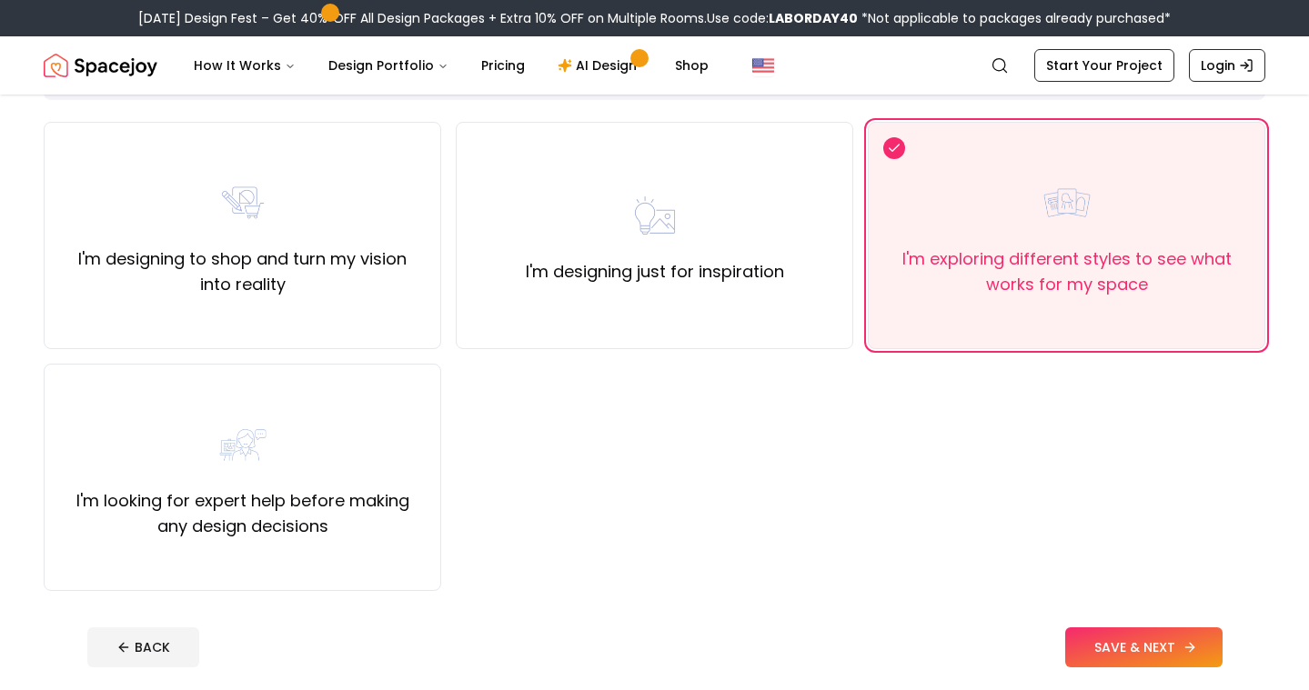
click at [1131, 648] on button "SAVE & NEXT" at bounding box center [1143, 648] width 157 height 40
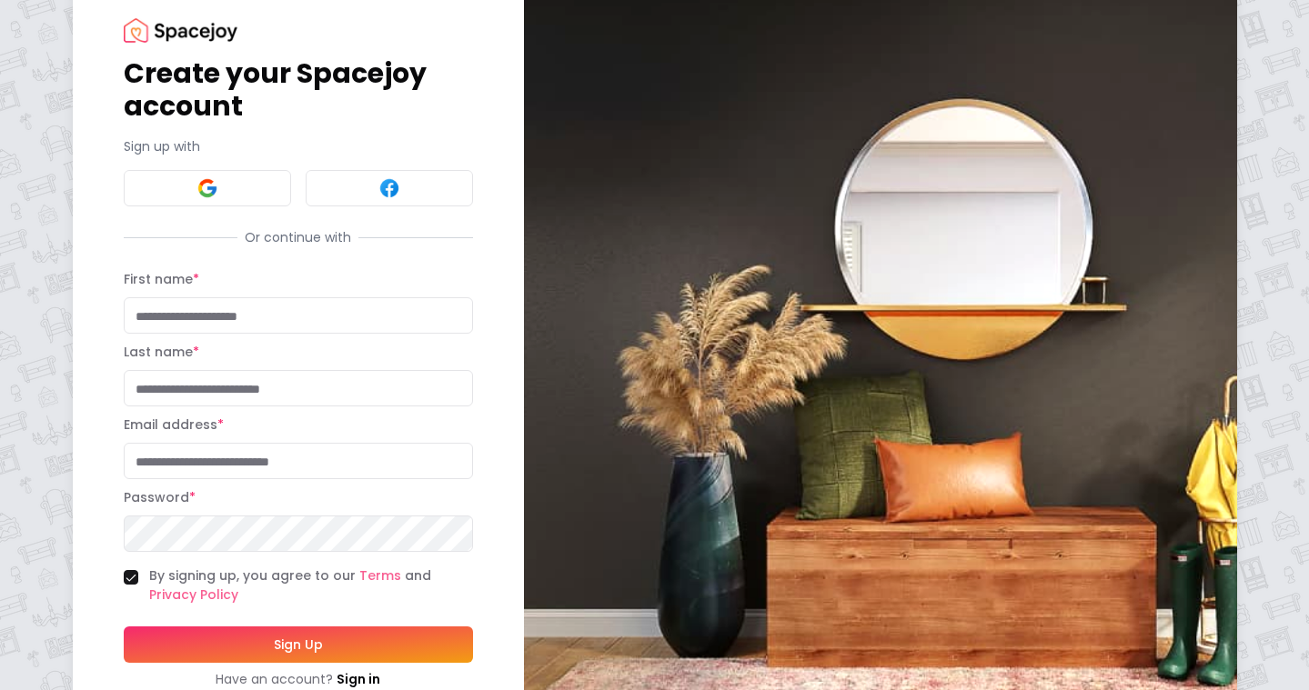
scroll to position [51, 0]
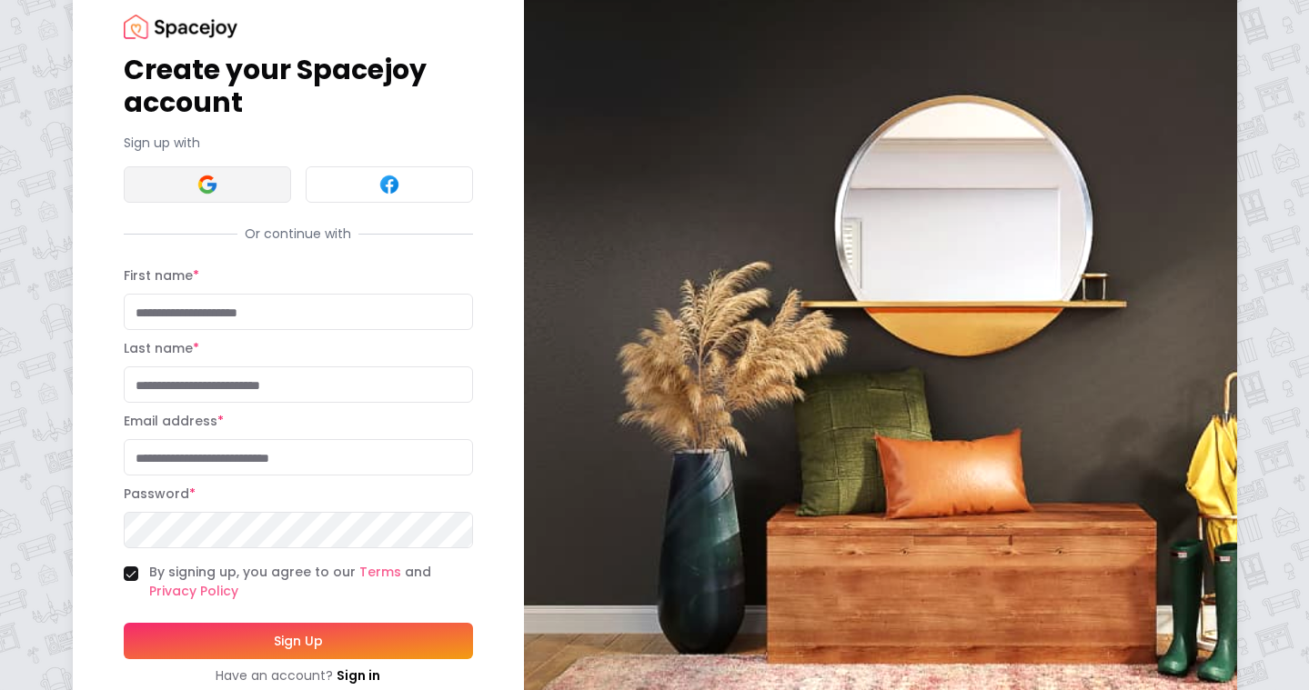
click at [228, 174] on button at bounding box center [207, 184] width 167 height 36
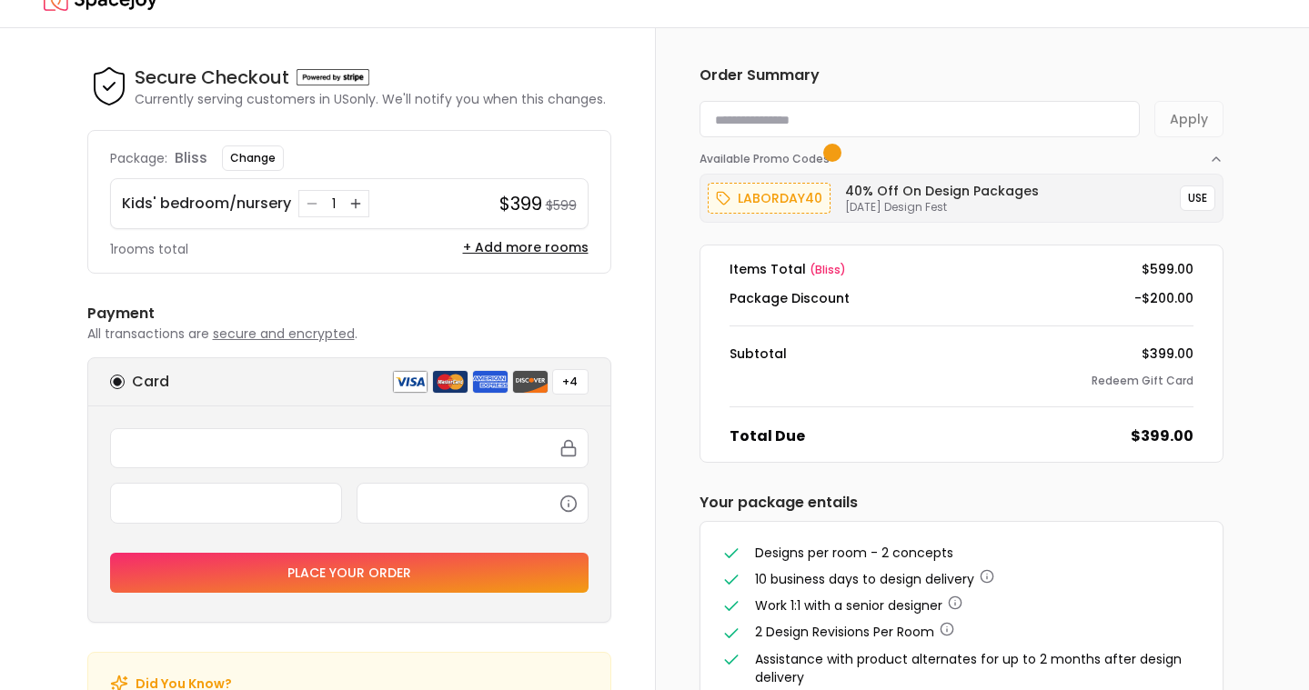
scroll to position [14, 0]
